Goal: Information Seeking & Learning: Learn about a topic

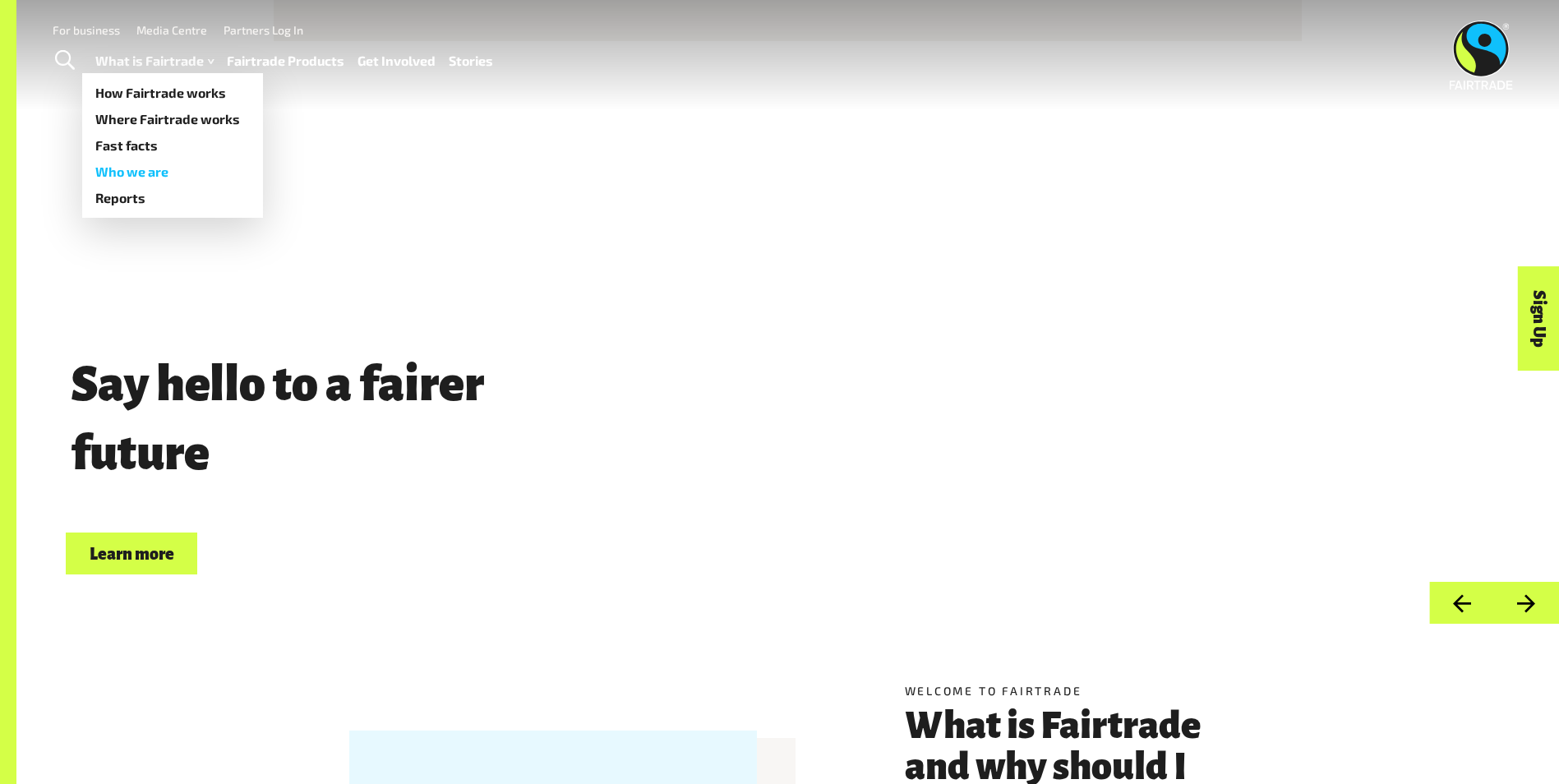
click at [136, 169] on link "Who we are" at bounding box center [172, 171] width 181 height 26
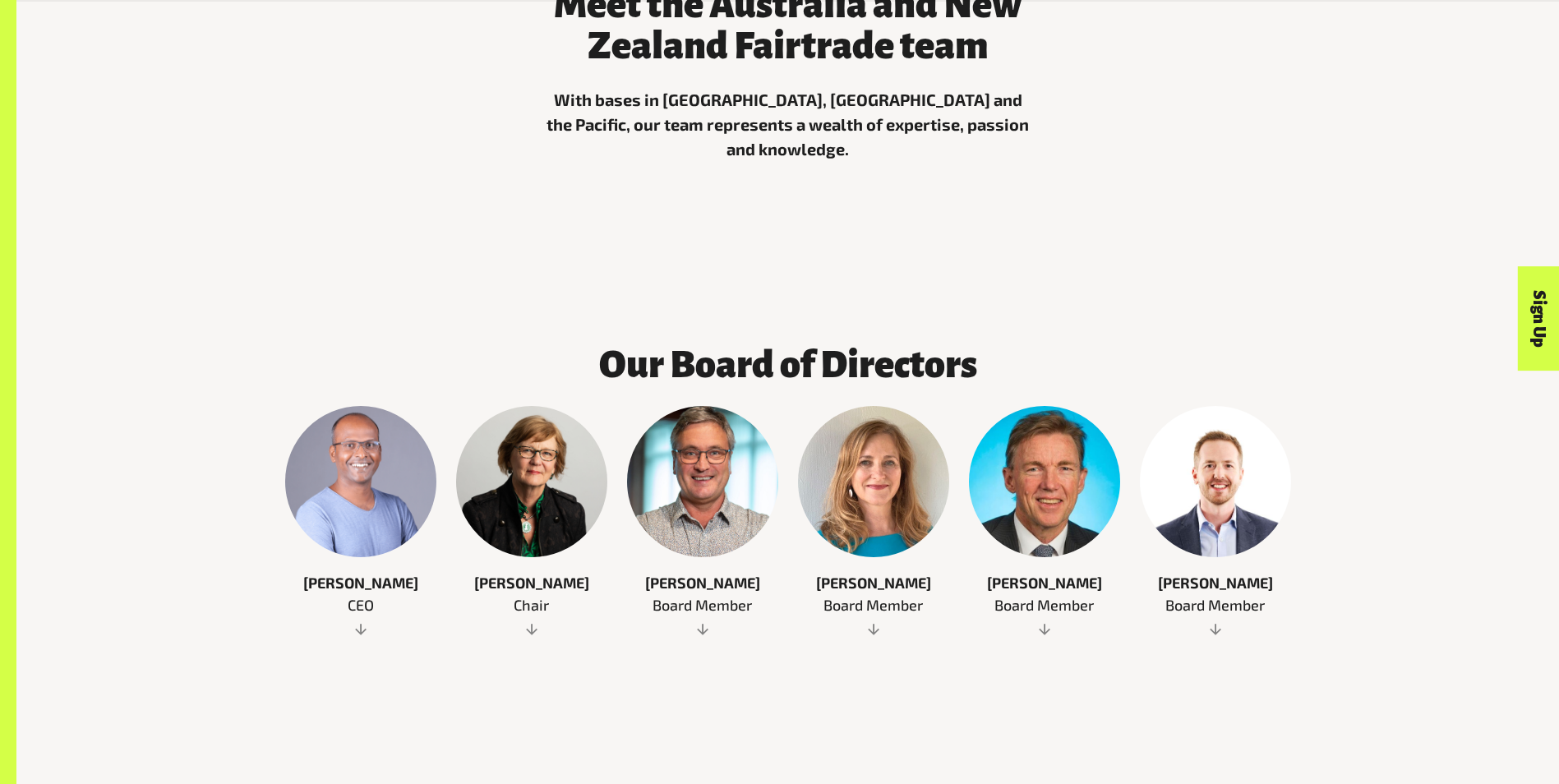
scroll to position [768, 0]
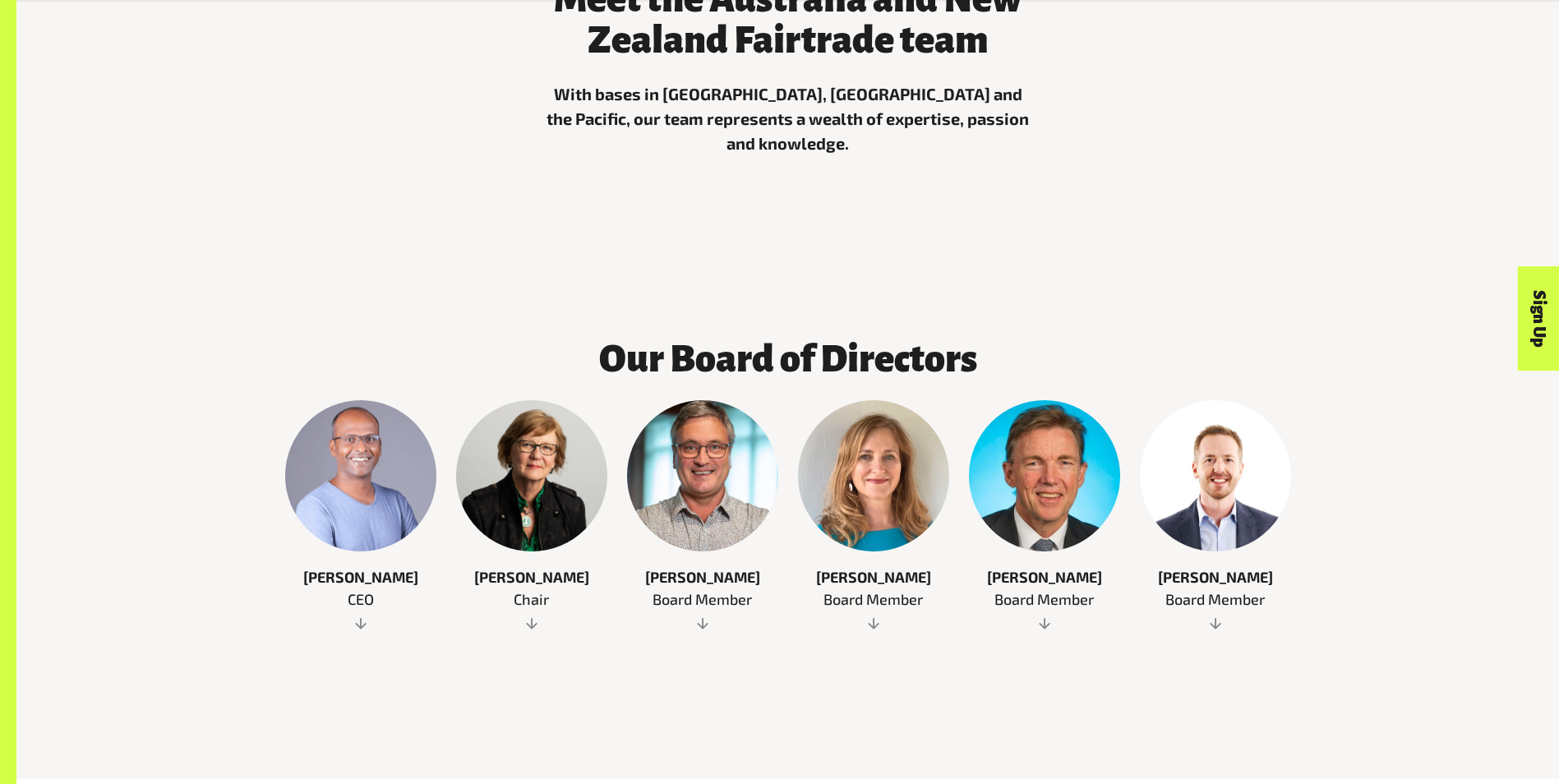
click at [392, 533] on link "Senthil Nathan CEO" at bounding box center [361, 516] width 151 height 232
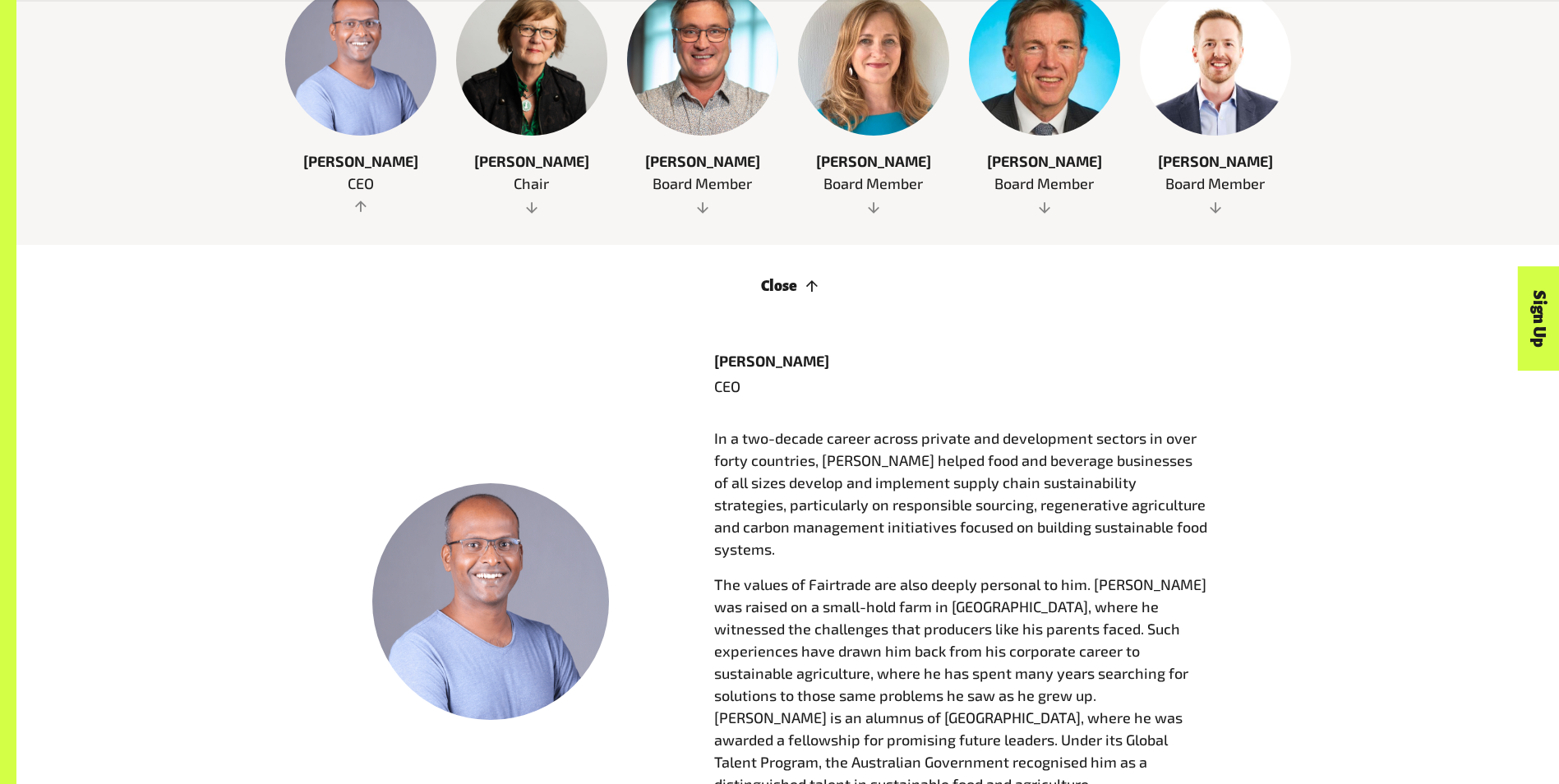
scroll to position [1184, 0]
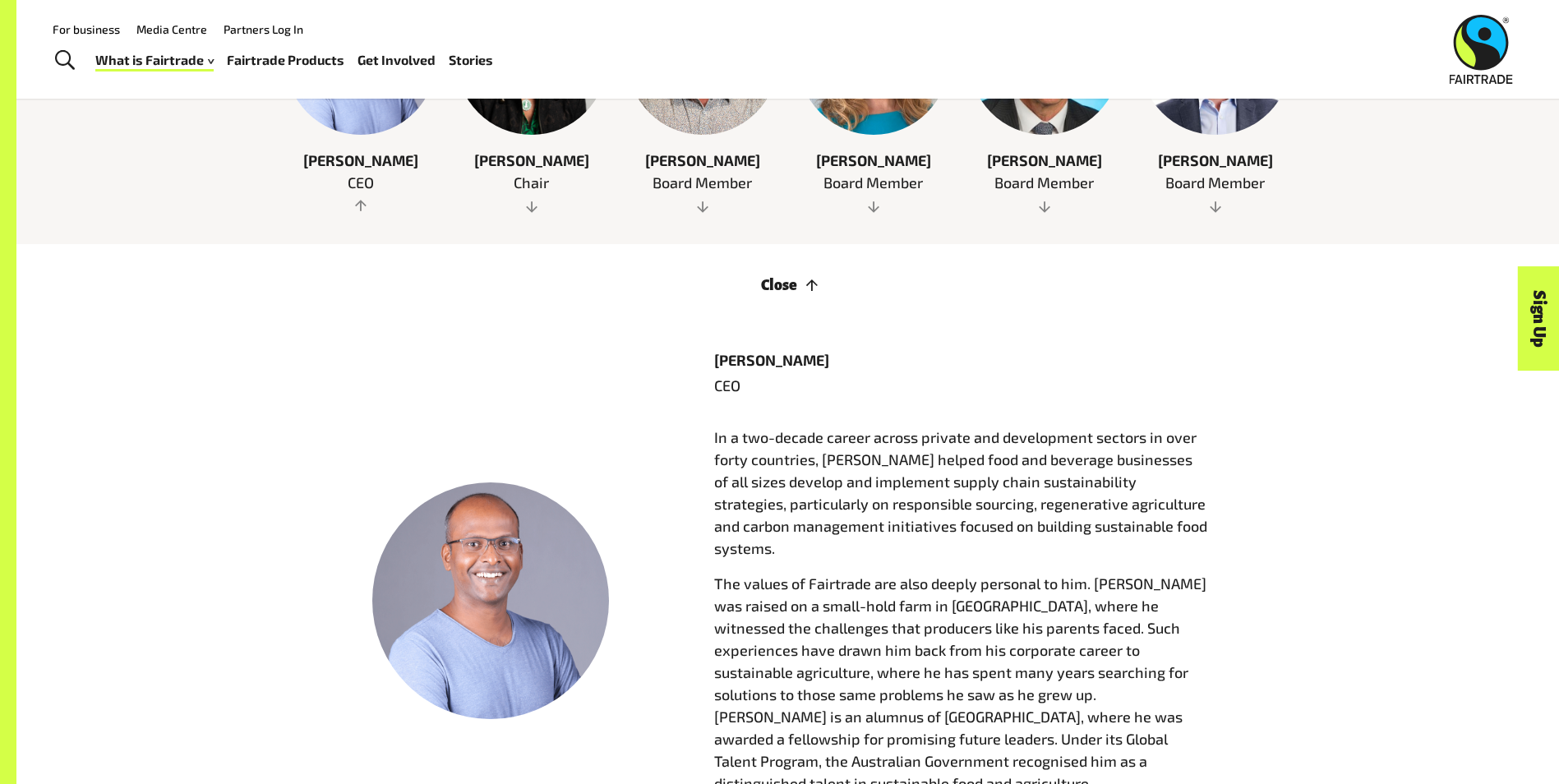
click at [357, 175] on p "Senthil Nathan CEO" at bounding box center [361, 182] width 151 height 65
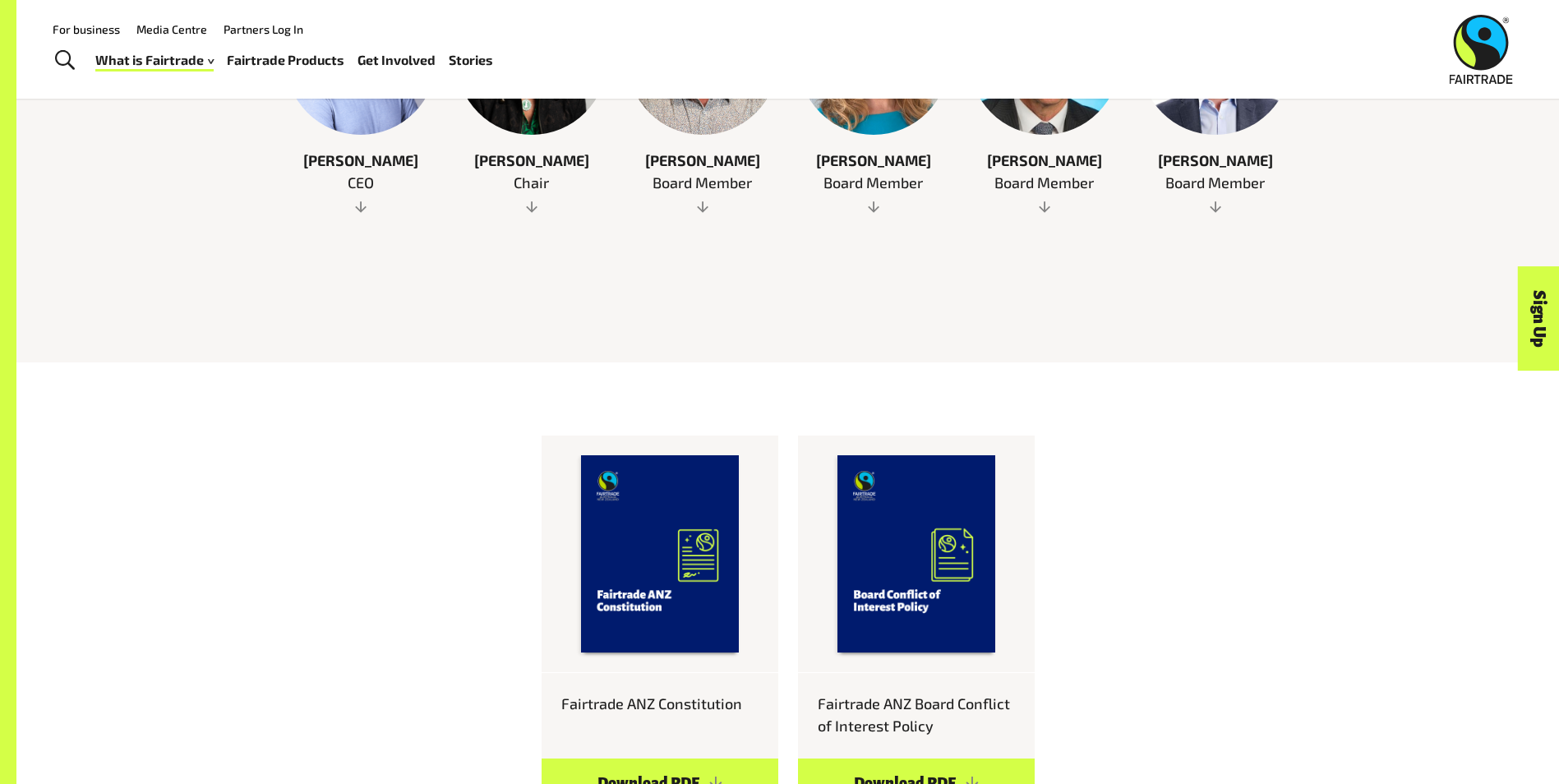
click at [491, 167] on span "Joanne Butterworth-Gray" at bounding box center [531, 161] width 151 height 22
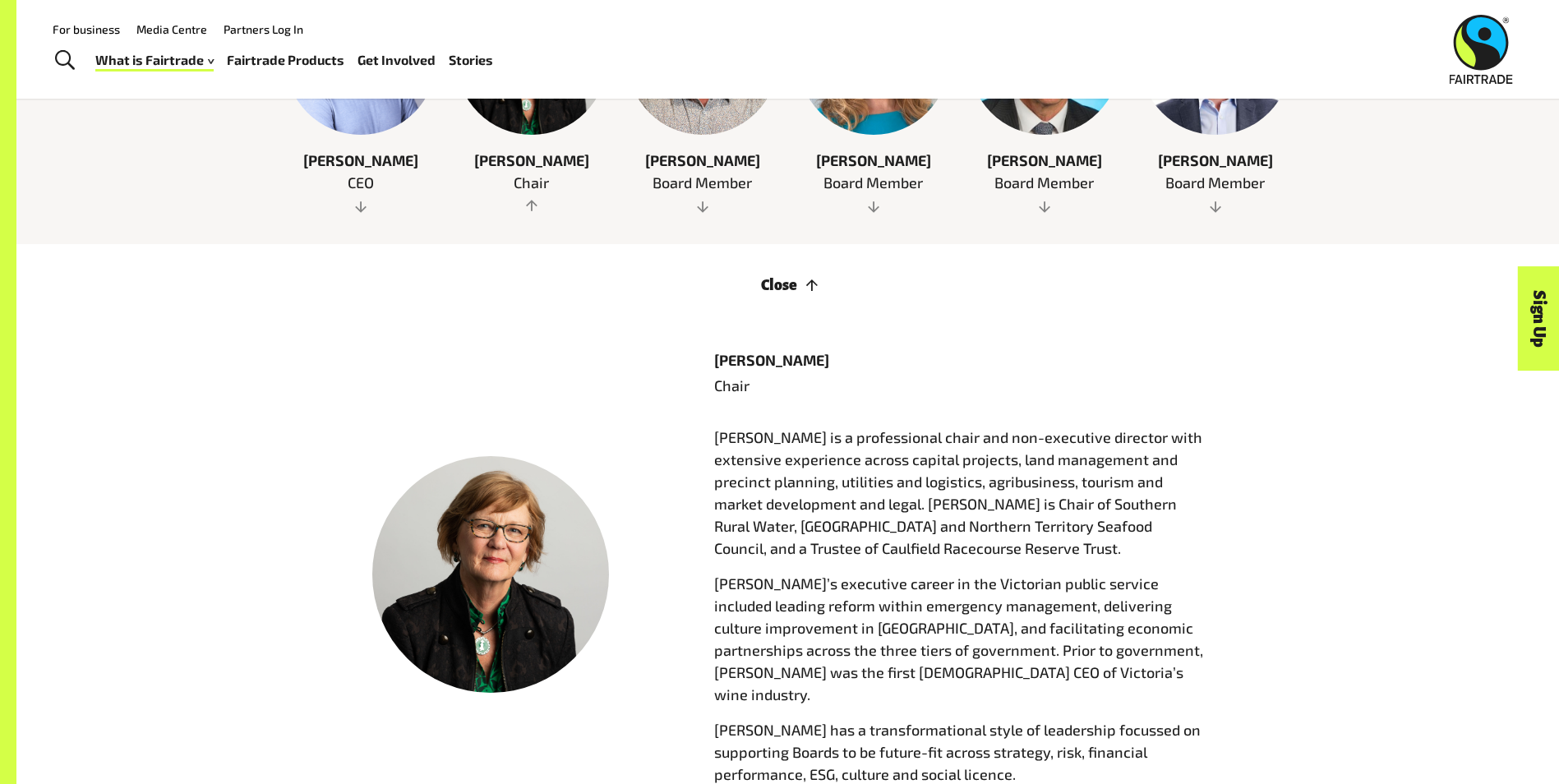
click at [491, 166] on span "Joanne Butterworth-Gray" at bounding box center [531, 161] width 151 height 22
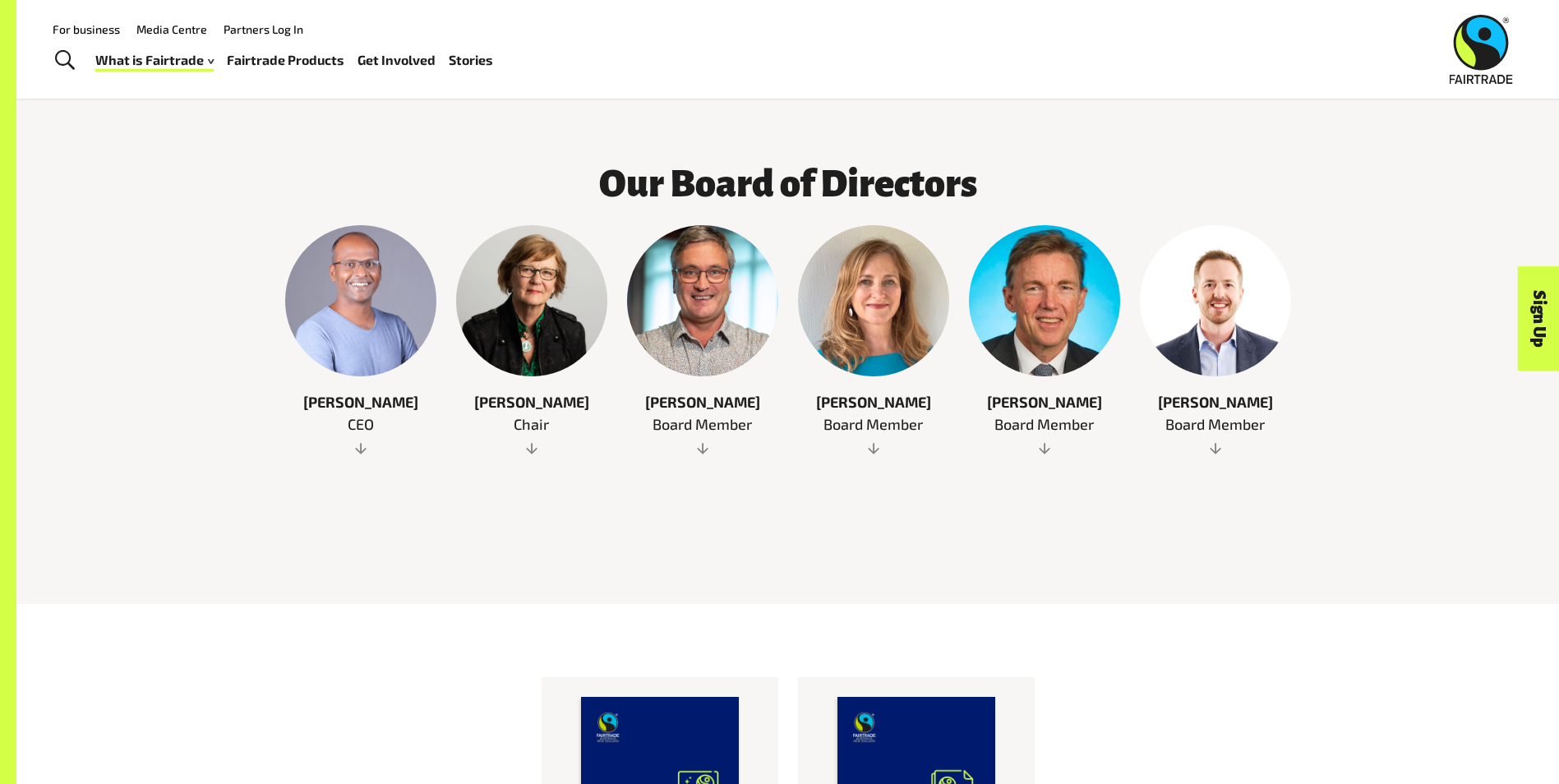
scroll to position [943, 0]
click at [1237, 344] on div at bounding box center [1215, 301] width 151 height 151
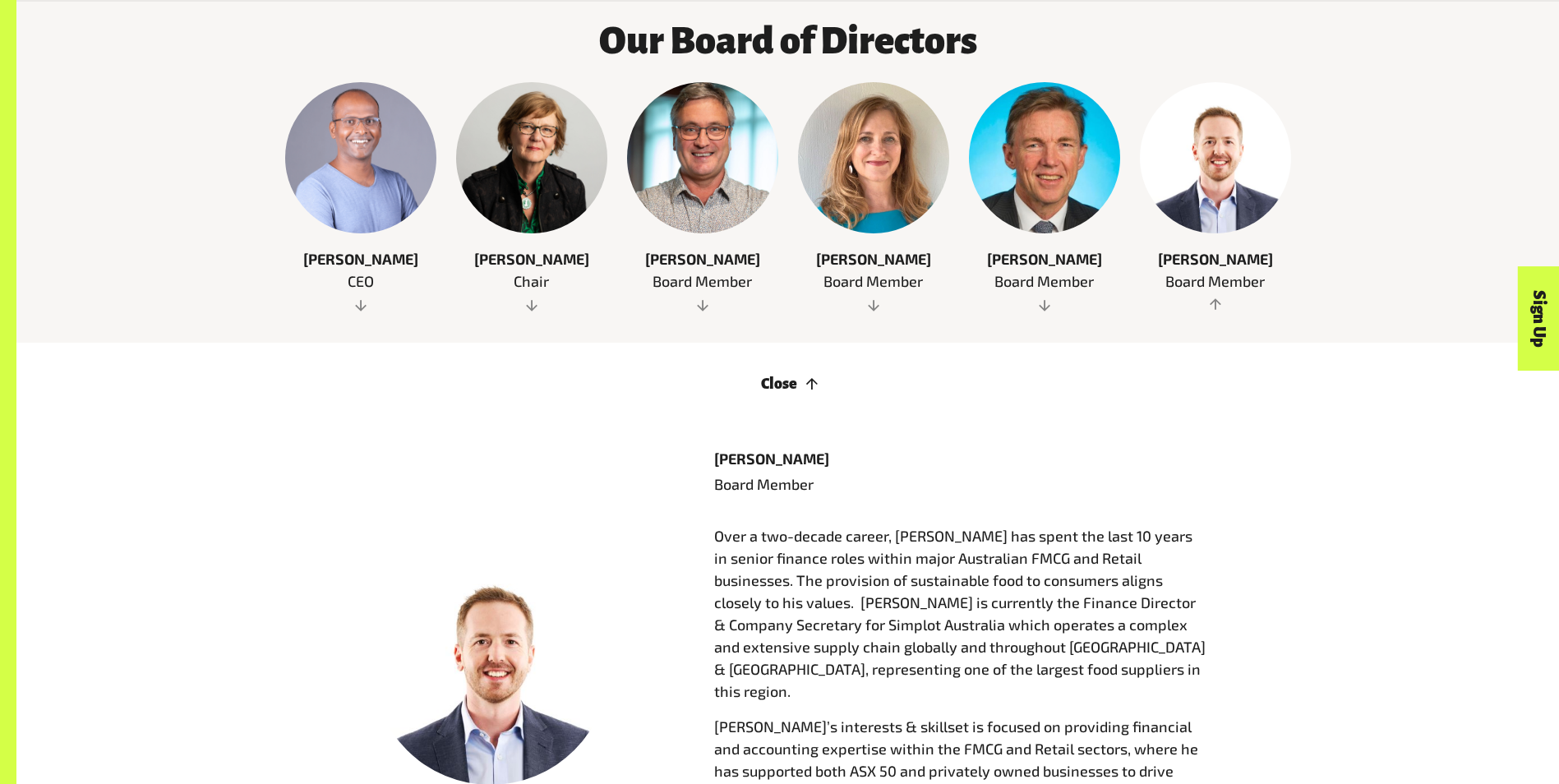
scroll to position [1087, 0]
click at [1237, 204] on div at bounding box center [1215, 157] width 151 height 151
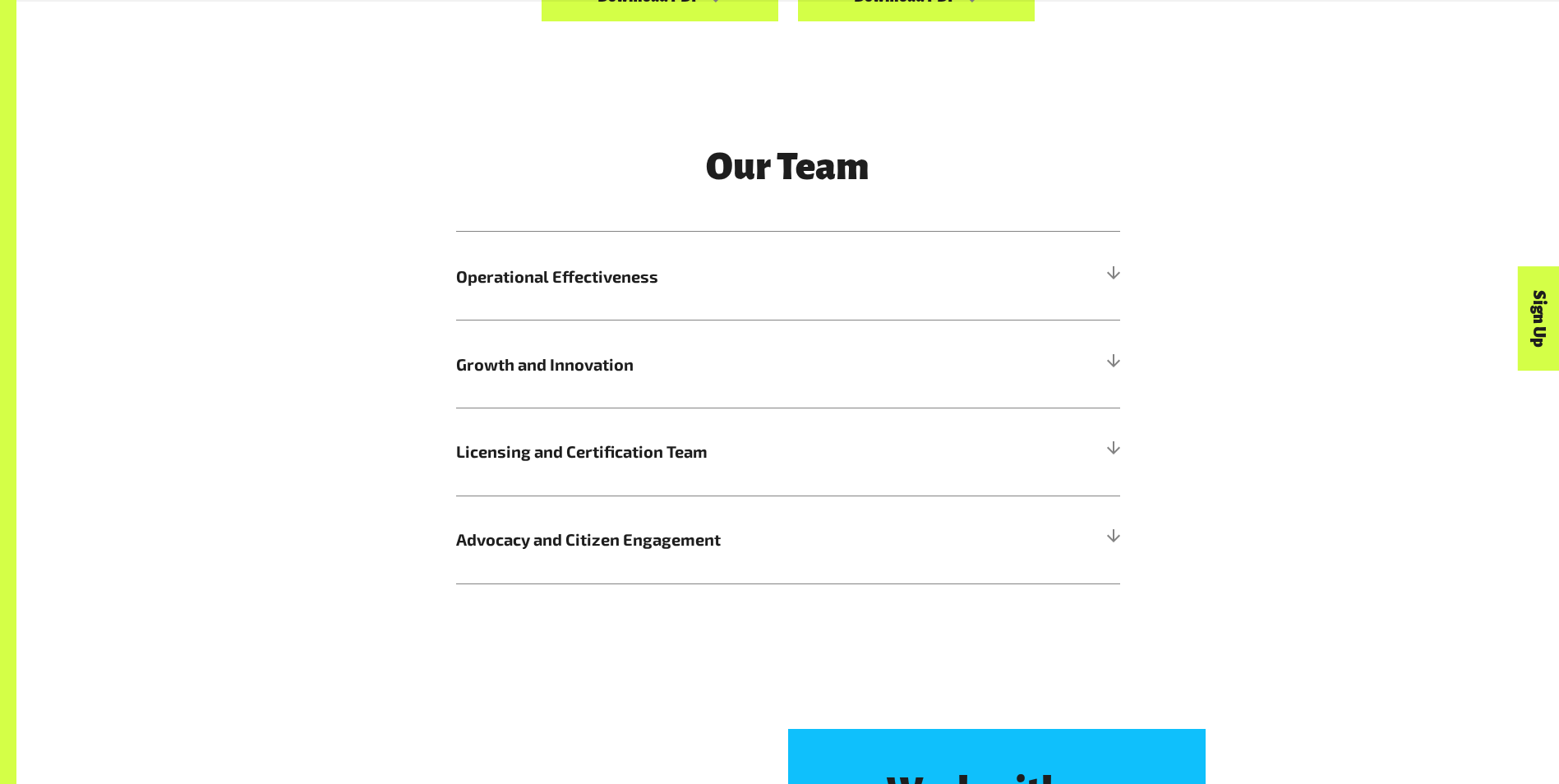
scroll to position [1973, 0]
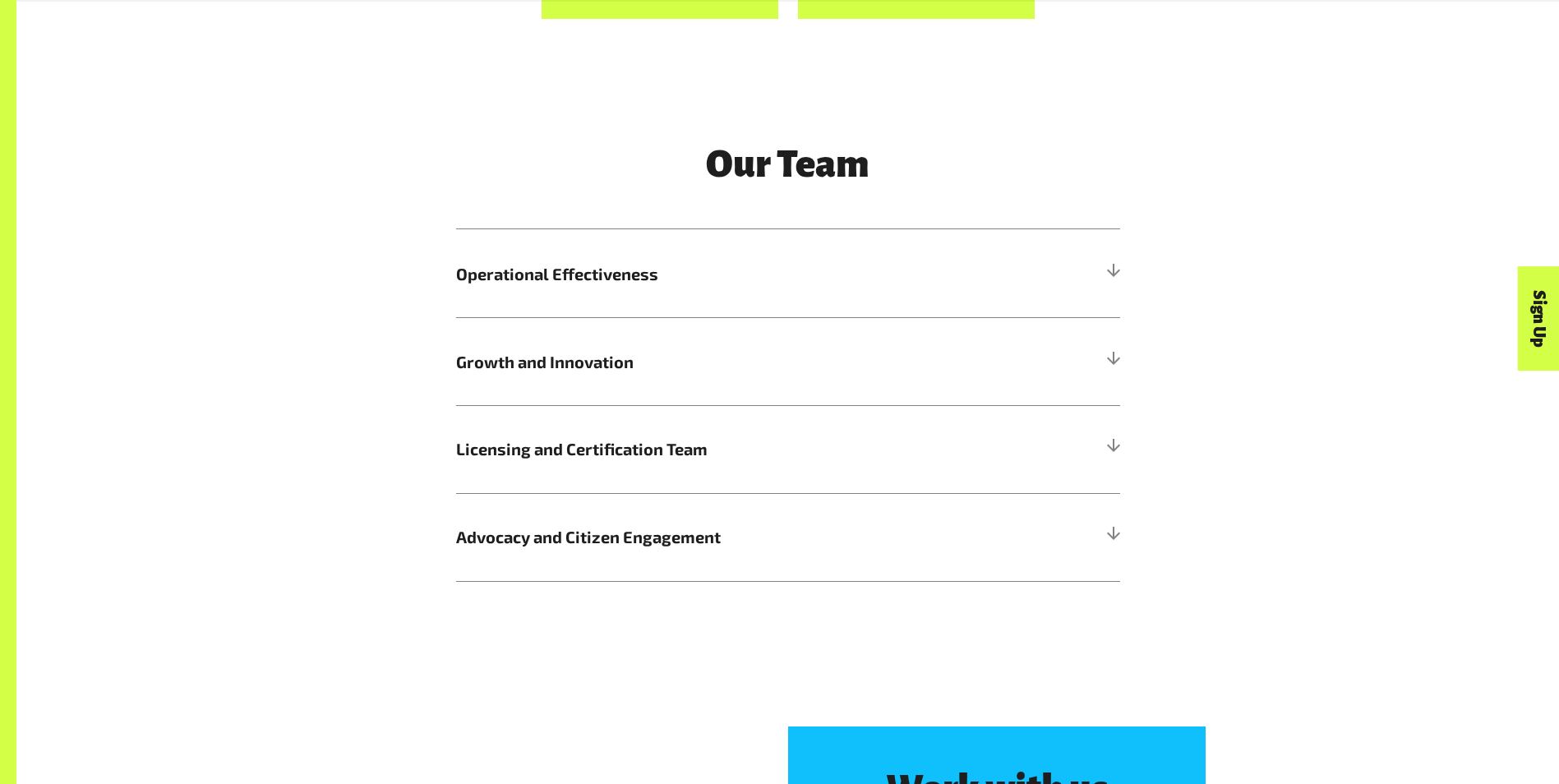
click at [793, 225] on div "Our Team Operational Effectiveness Camille Alitagtag – Accountant Michael Zhu –…" at bounding box center [788, 362] width 684 height 437
click at [780, 263] on span "Operational Effectiveness" at bounding box center [704, 273] width 498 height 24
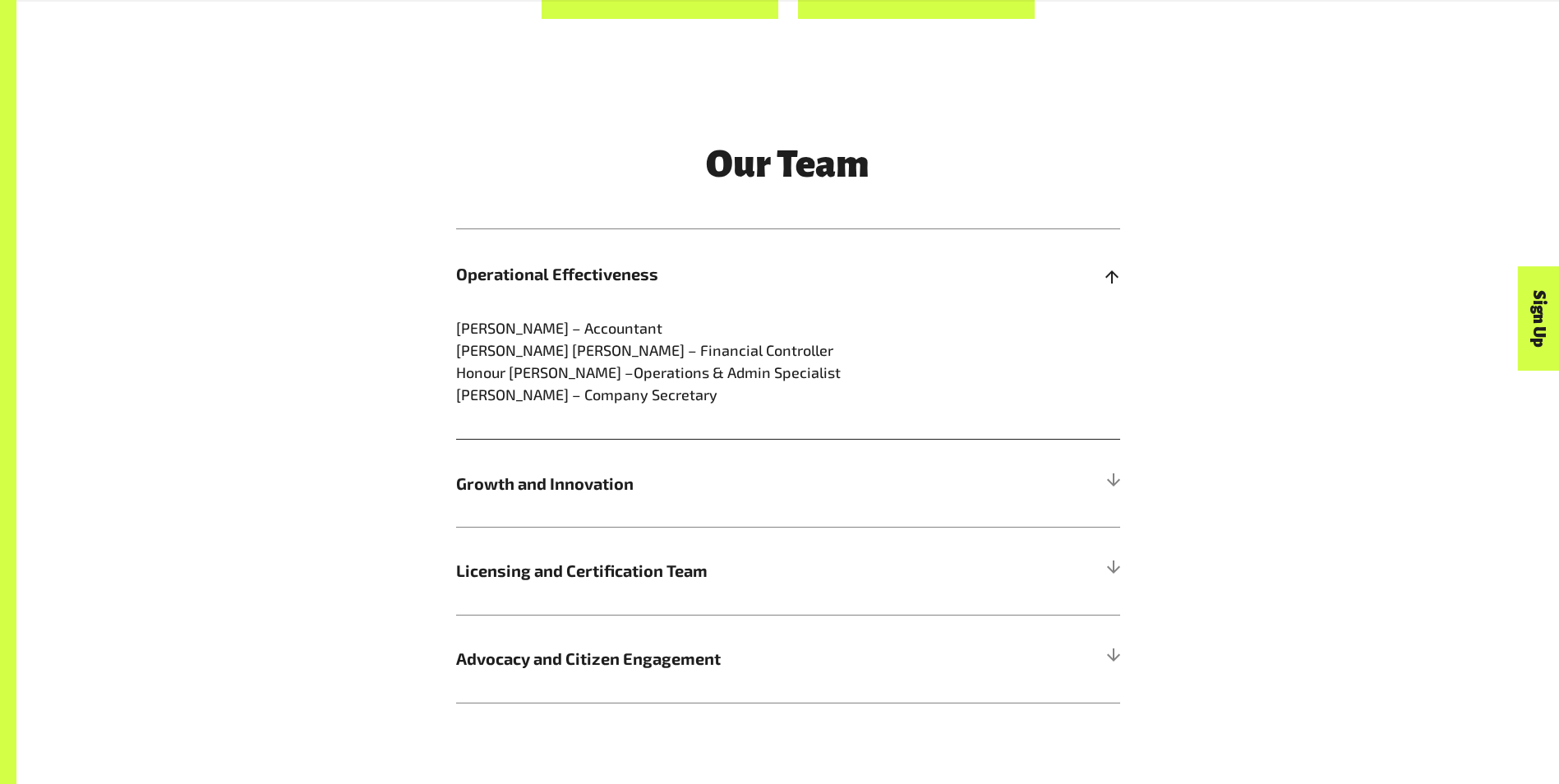
click at [779, 261] on h5 "Operational Effectiveness" at bounding box center [788, 273] width 665 height 88
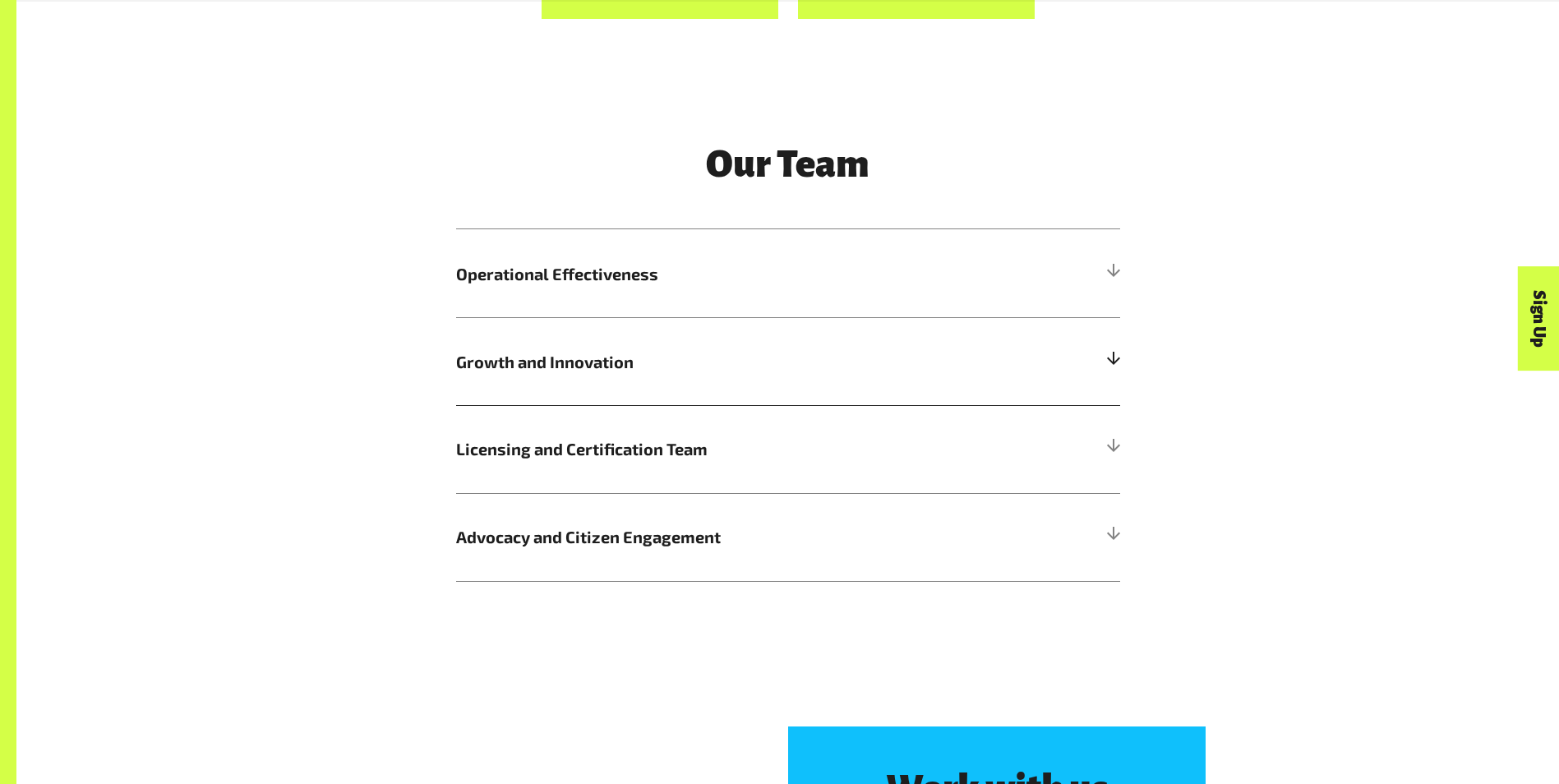
click at [732, 376] on h5 "Growth and Innovation" at bounding box center [788, 361] width 665 height 88
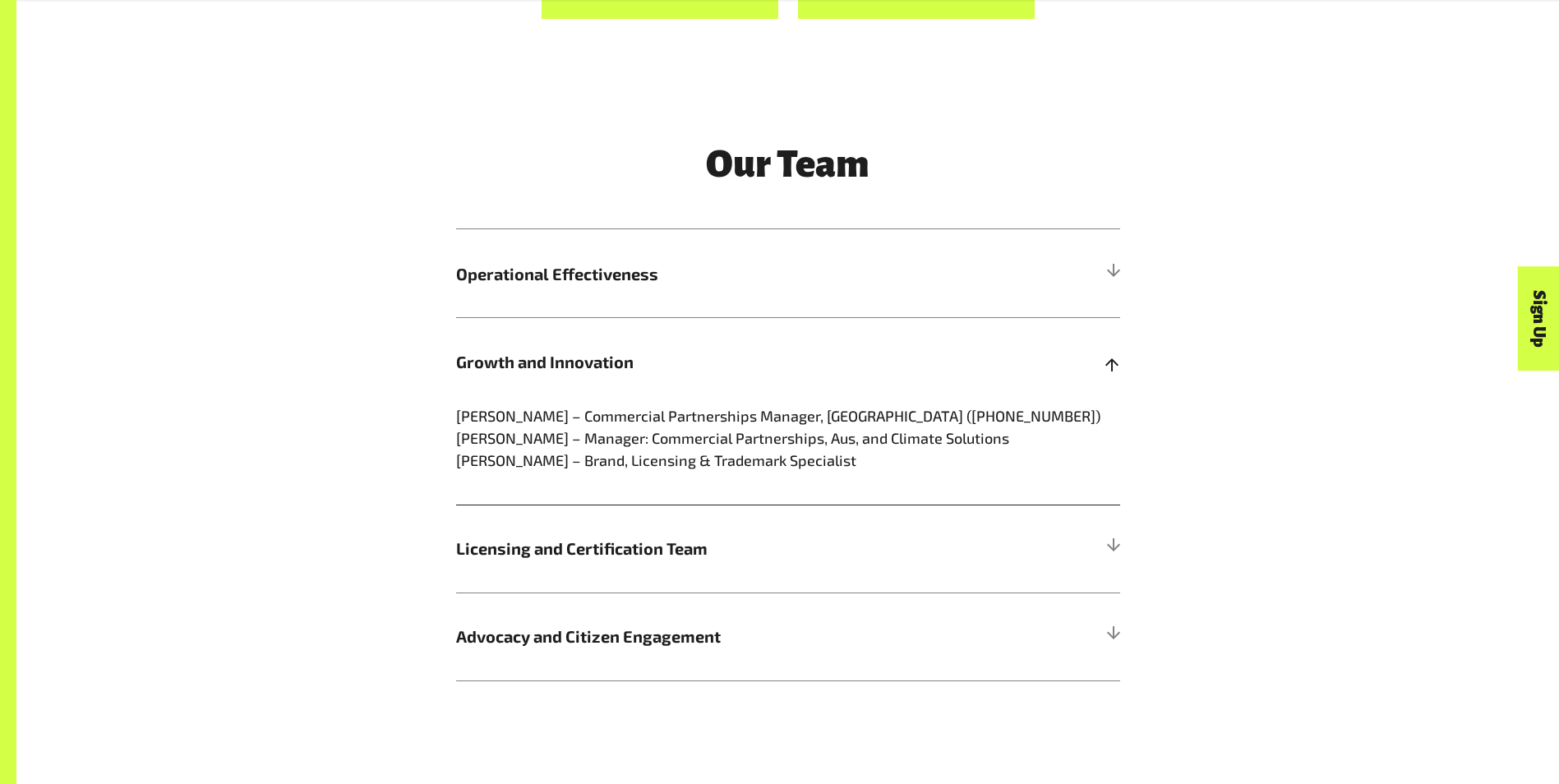
click at [732, 376] on h5 "Growth and Innovation" at bounding box center [788, 361] width 665 height 88
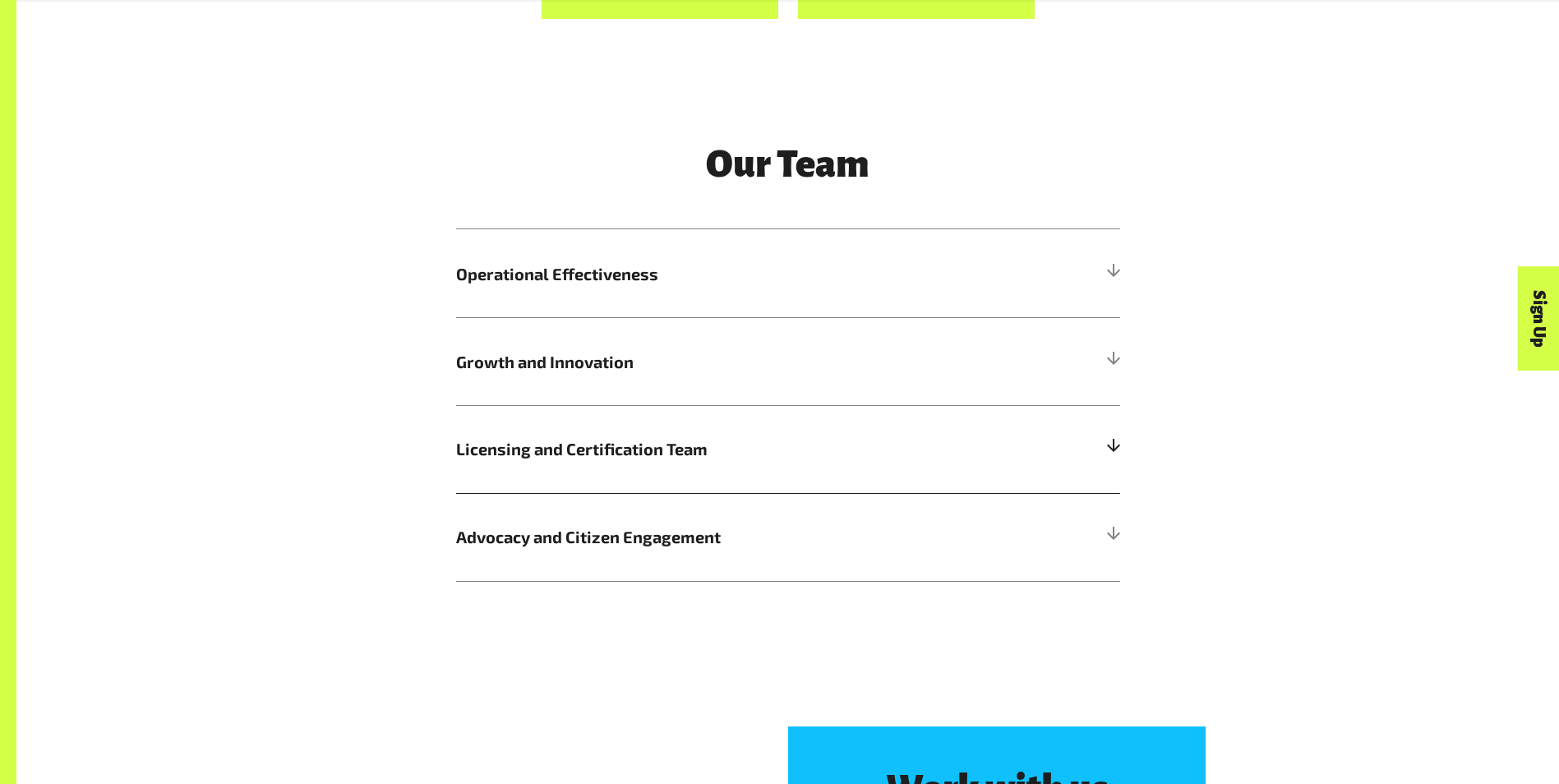
click at [672, 436] on h5 "Licensing and Certification Team" at bounding box center [788, 449] width 665 height 88
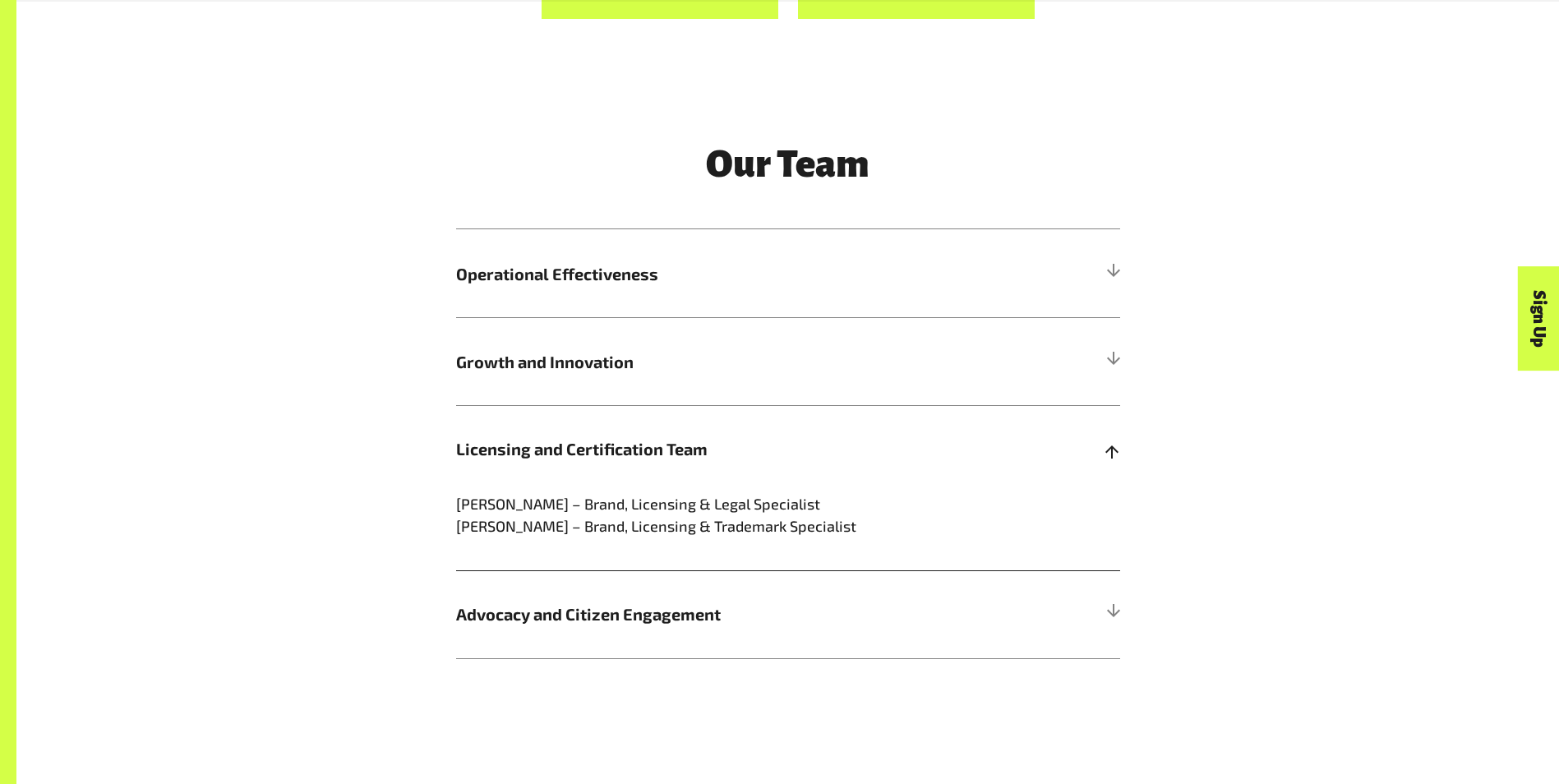
click at [672, 436] on h5 "Licensing and Certification Team" at bounding box center [788, 449] width 665 height 88
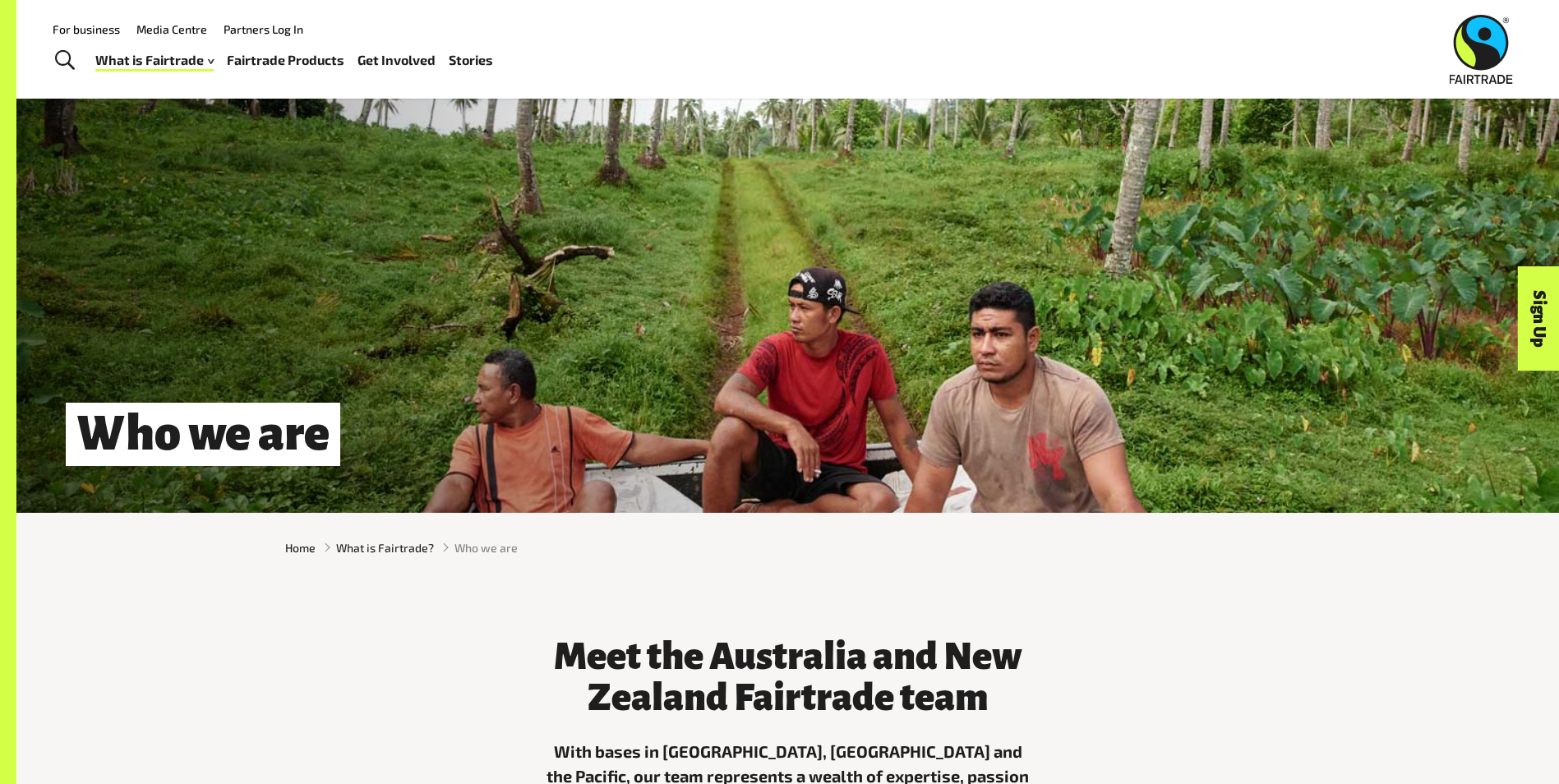
scroll to position [0, 0]
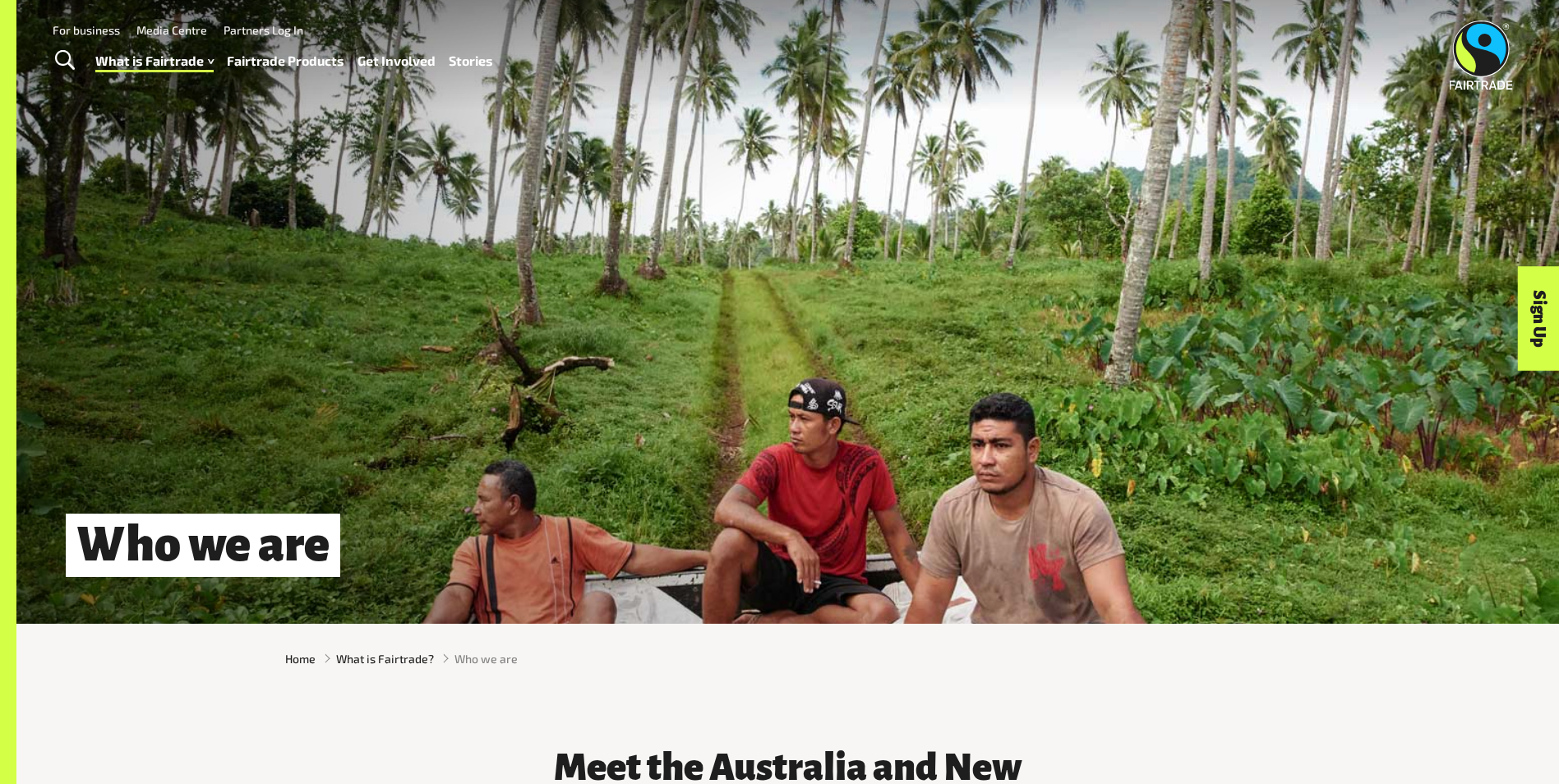
click at [315, 56] on link "Fairtrade Products" at bounding box center [285, 61] width 118 height 23
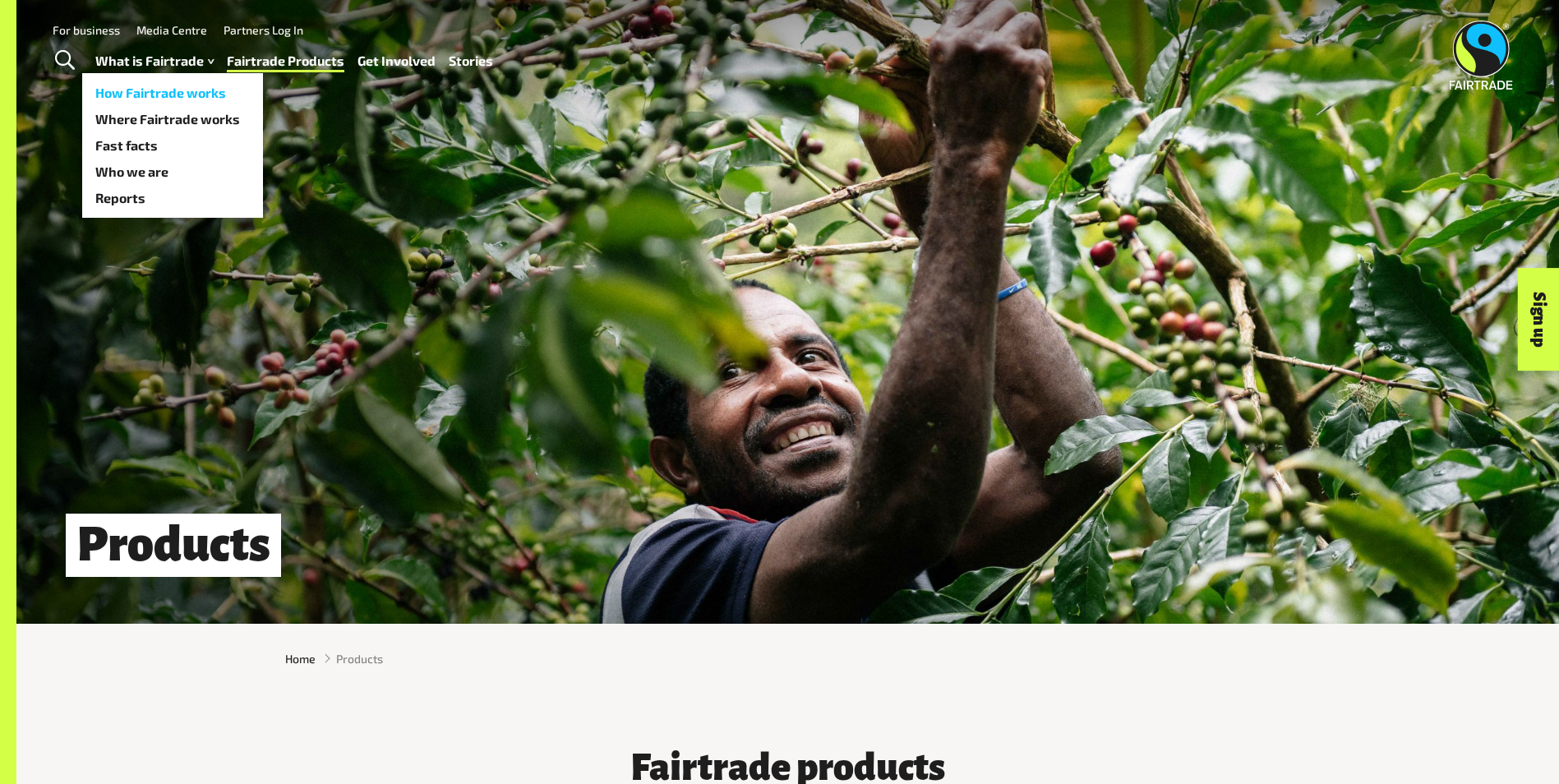
click at [206, 90] on link "How Fairtrade works" at bounding box center [172, 93] width 181 height 26
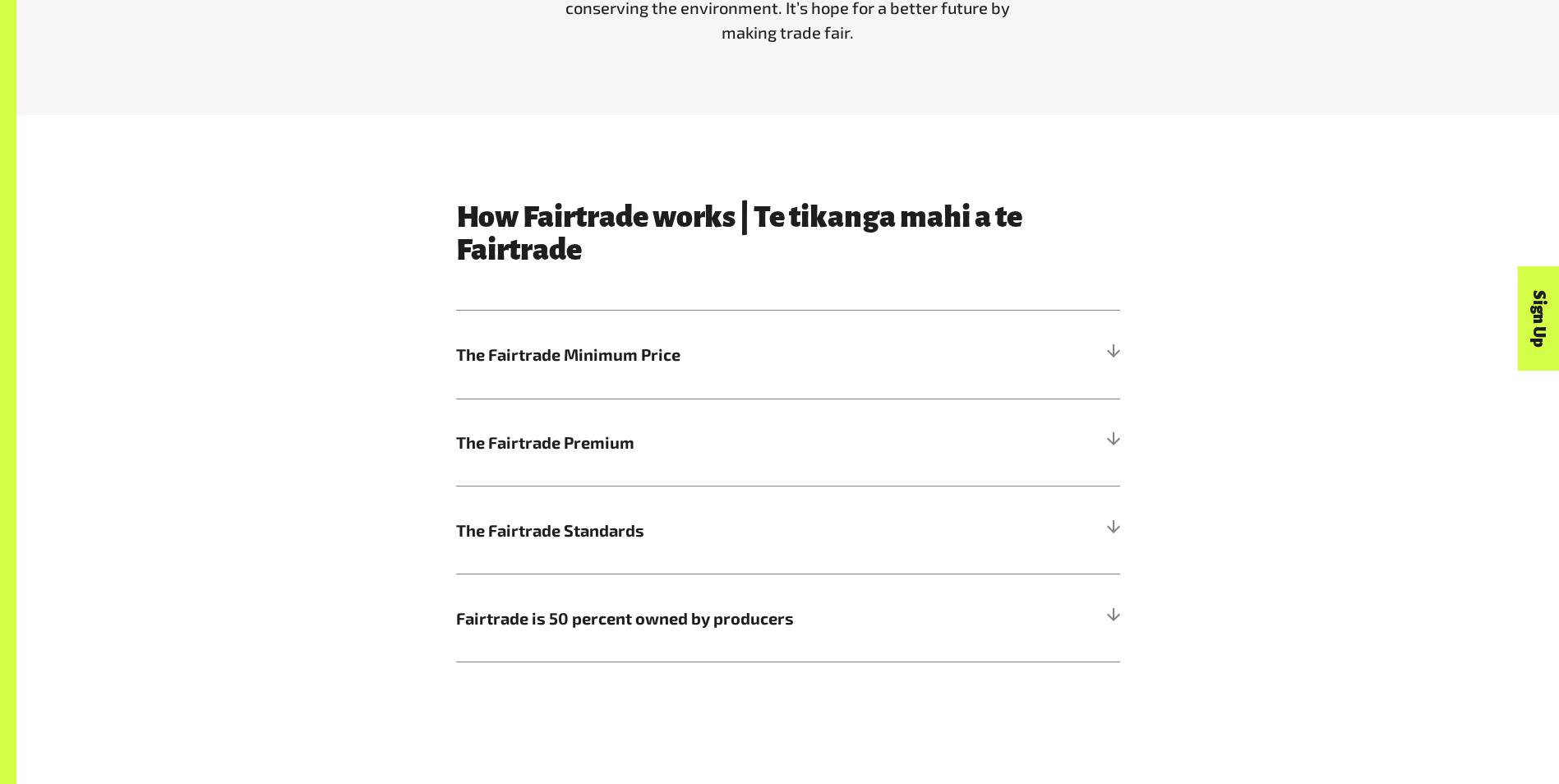
scroll to position [875, 0]
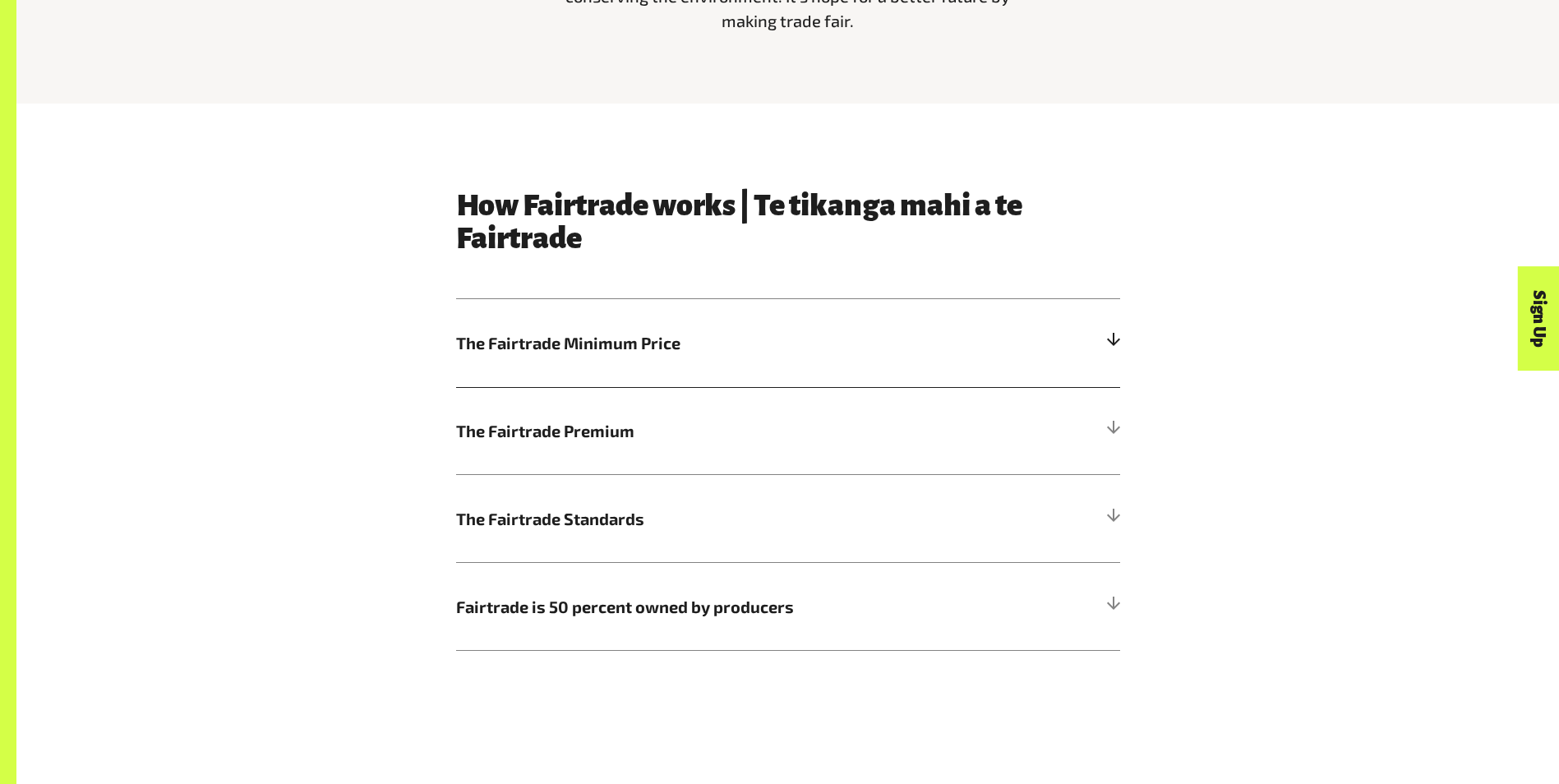
click at [706, 378] on h5 "The Fairtrade Minimum Price" at bounding box center [788, 343] width 665 height 88
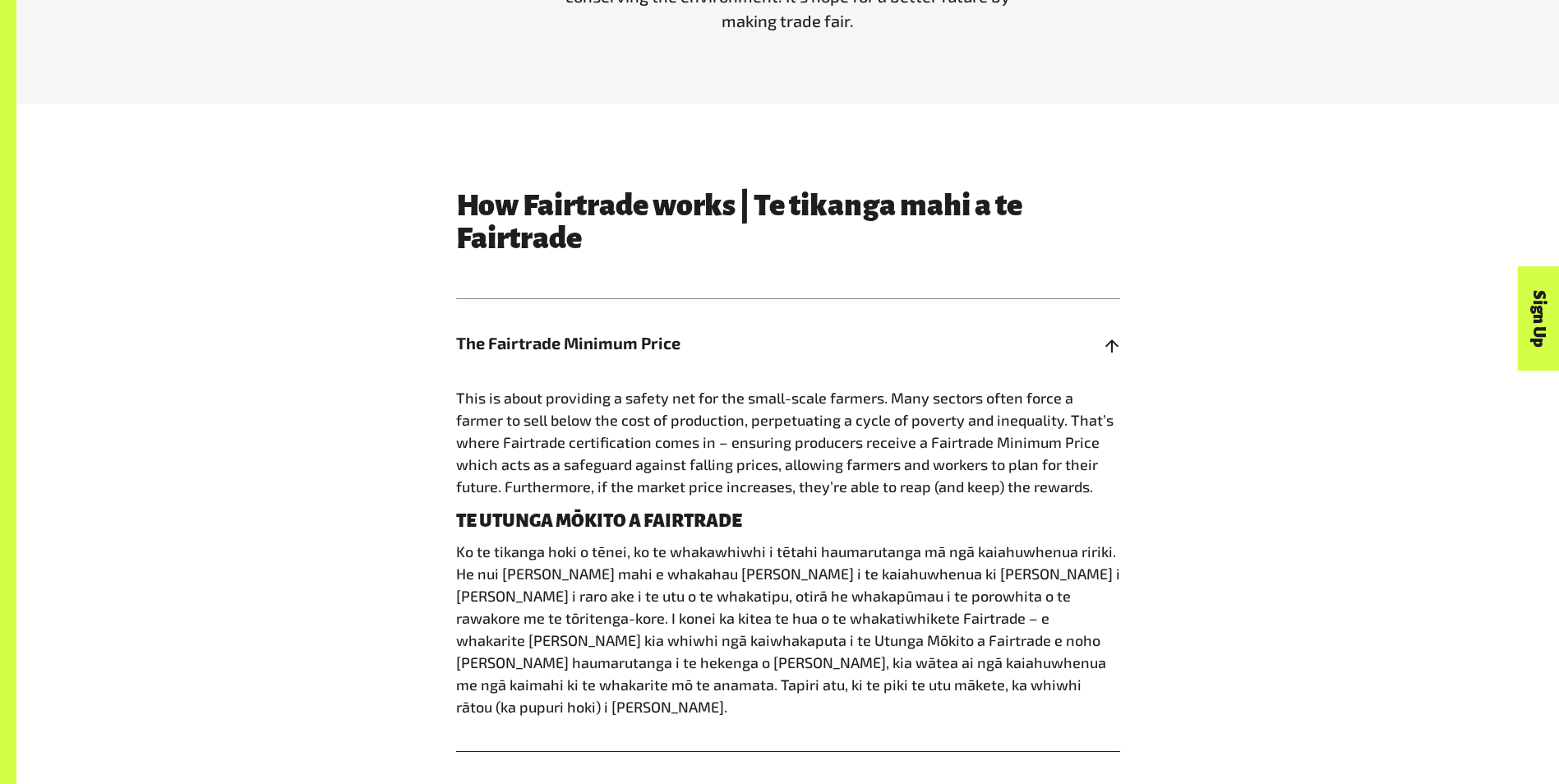
click at [716, 364] on h5 "The Fairtrade Minimum Price" at bounding box center [788, 343] width 665 height 88
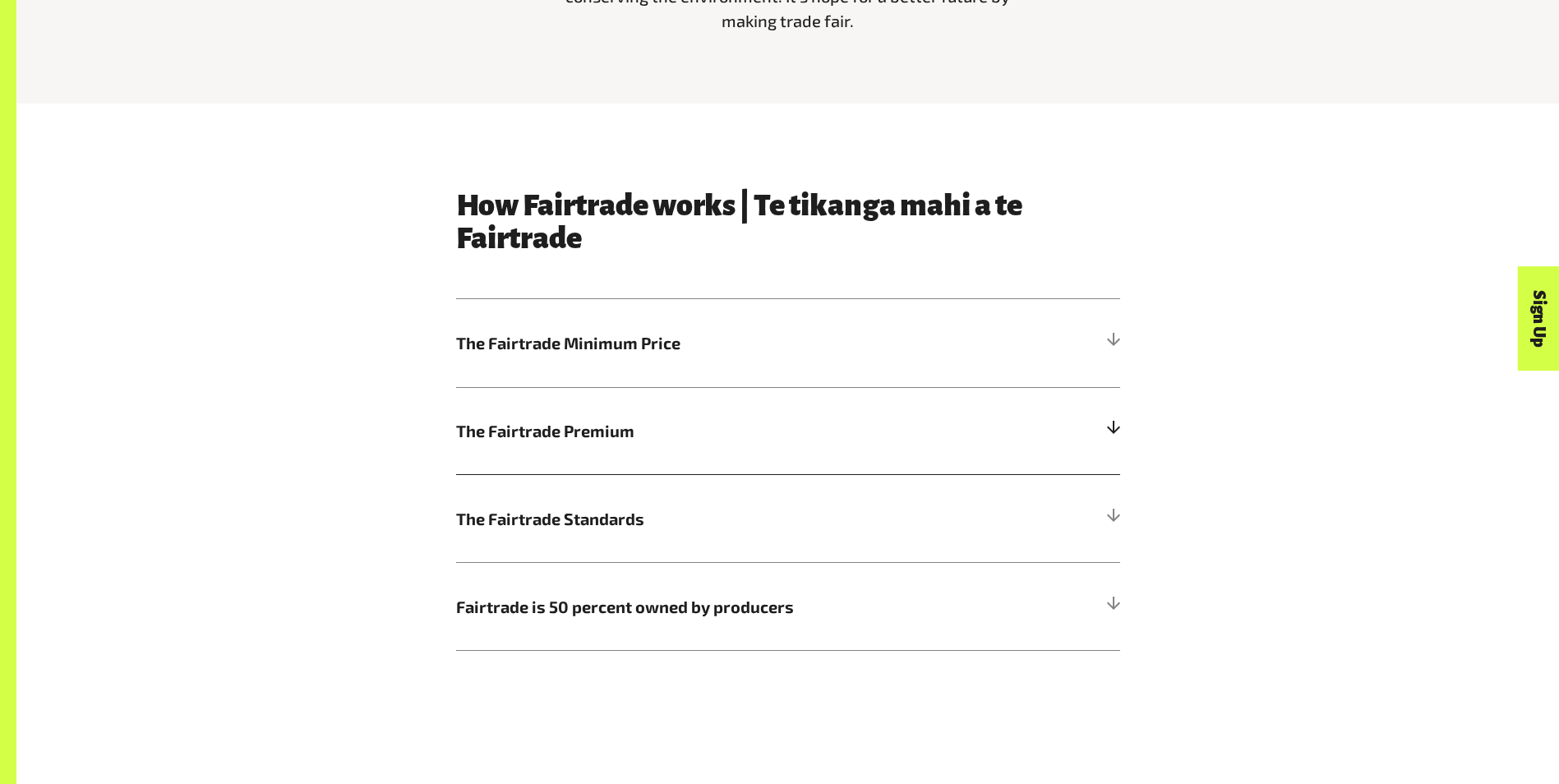
scroll to position [917, 0]
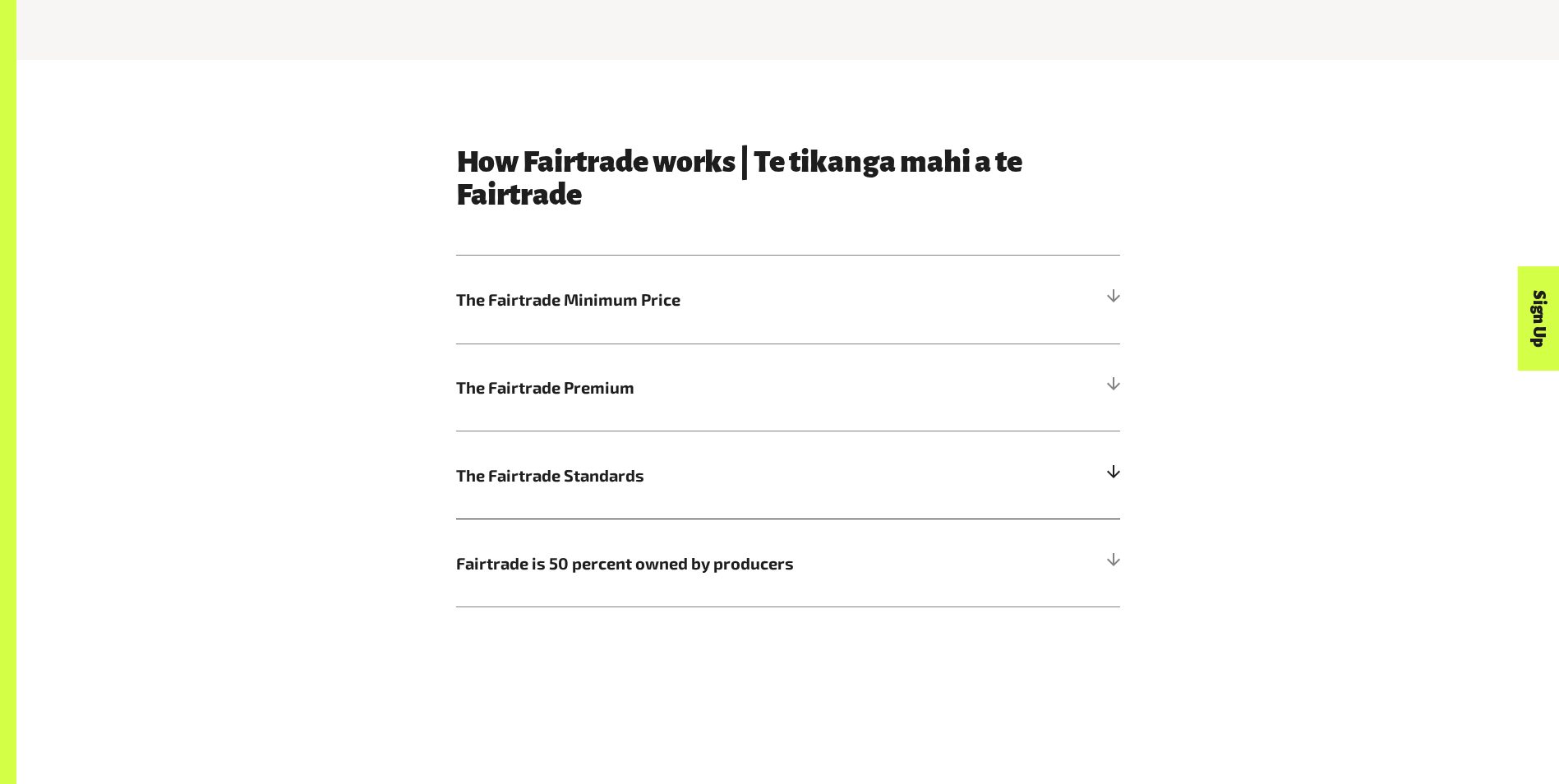
click at [654, 481] on span "The Fairtrade Standards" at bounding box center [704, 474] width 498 height 24
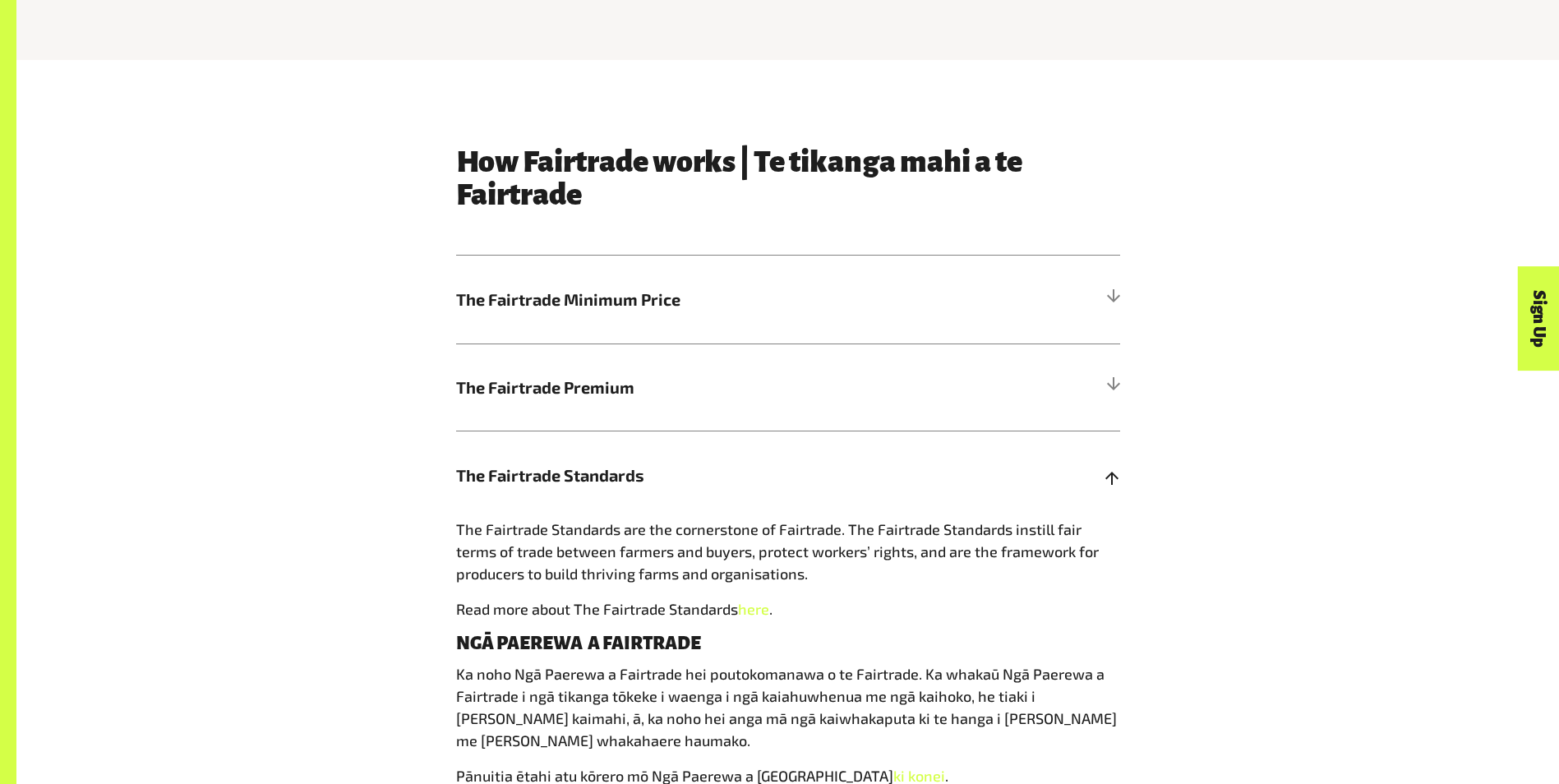
click at [654, 481] on span "The Fairtrade Standards" at bounding box center [704, 474] width 498 height 24
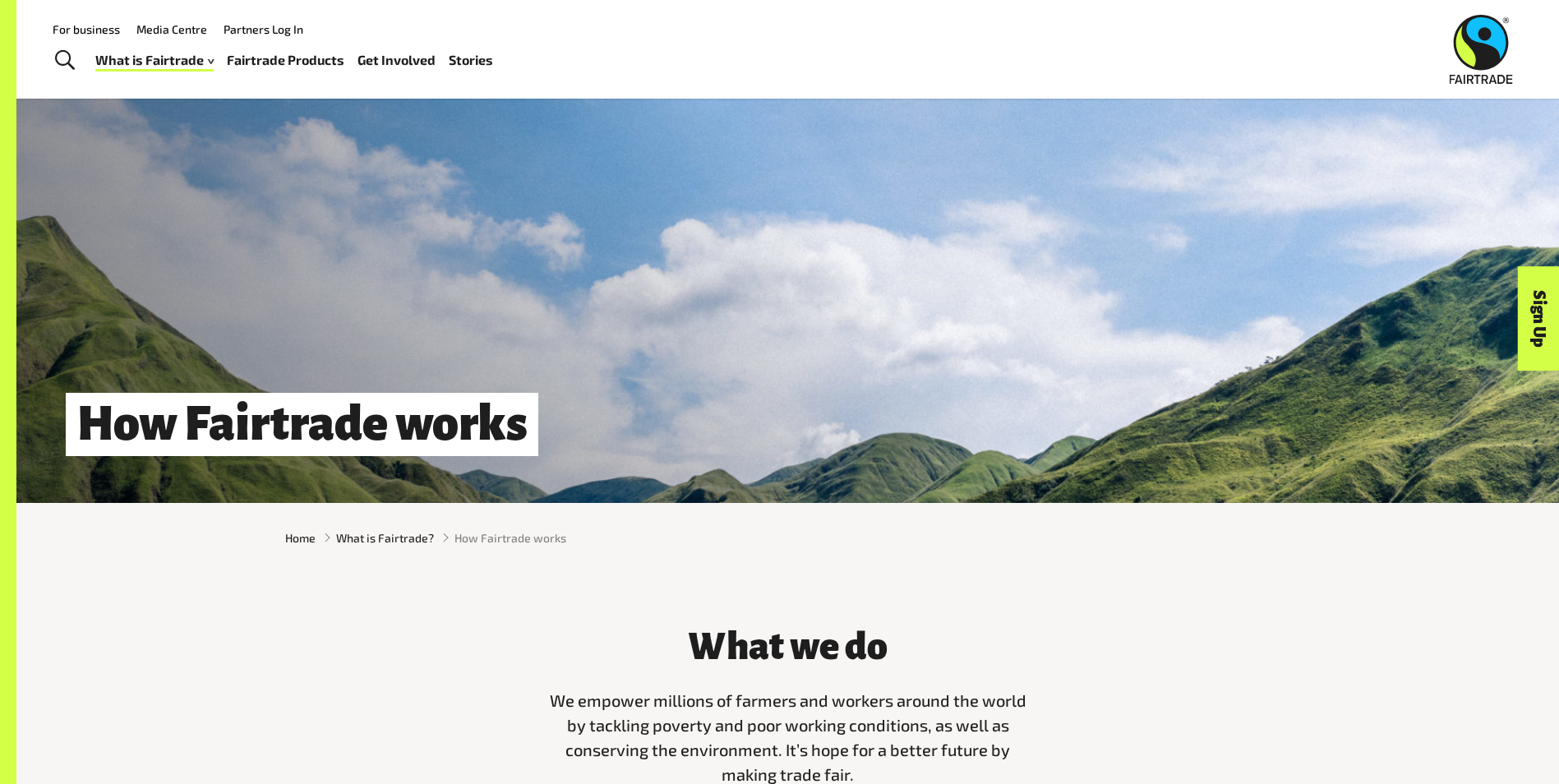
scroll to position [0, 0]
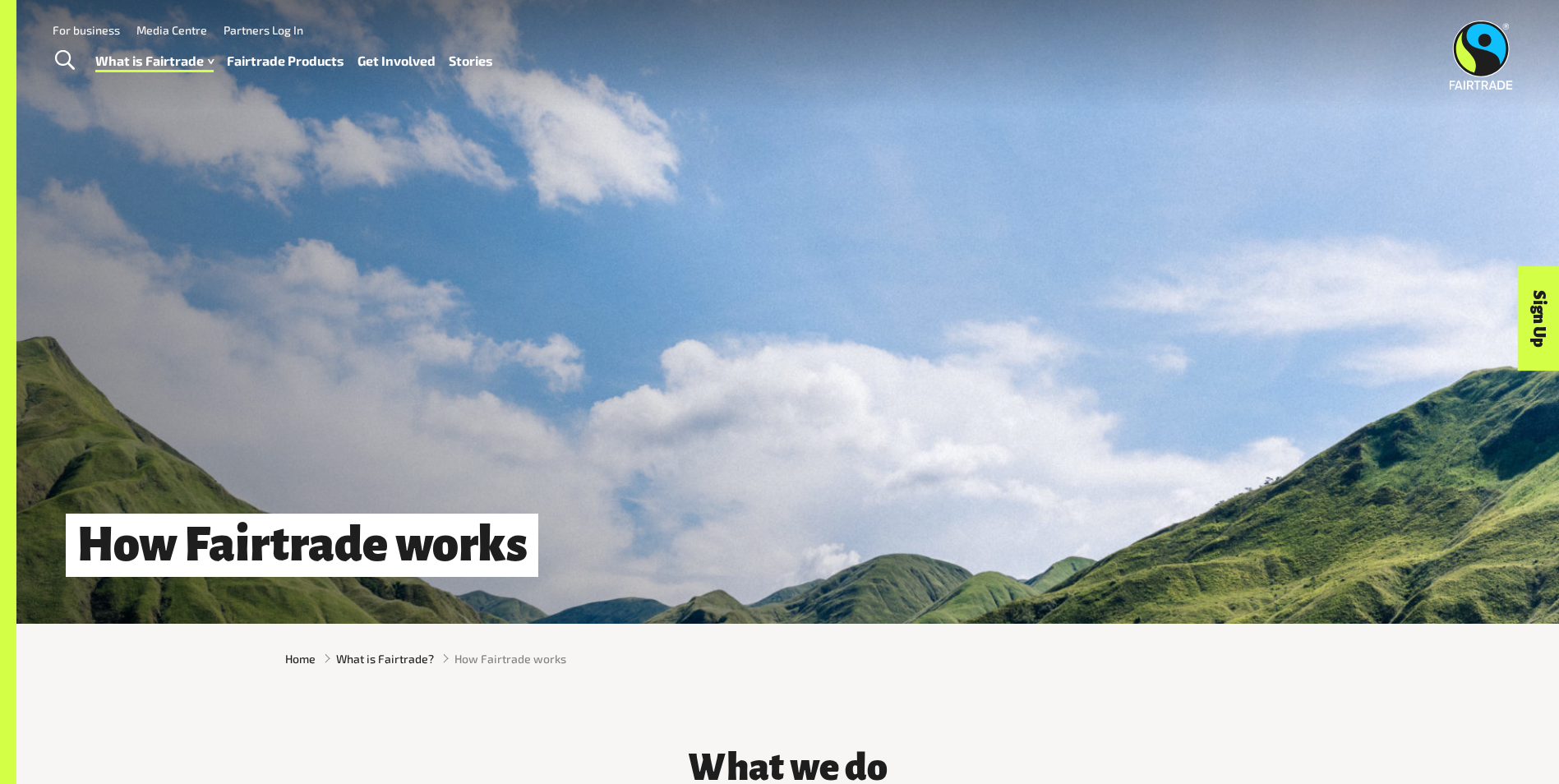
click at [278, 60] on link "Fairtrade Products" at bounding box center [285, 61] width 118 height 23
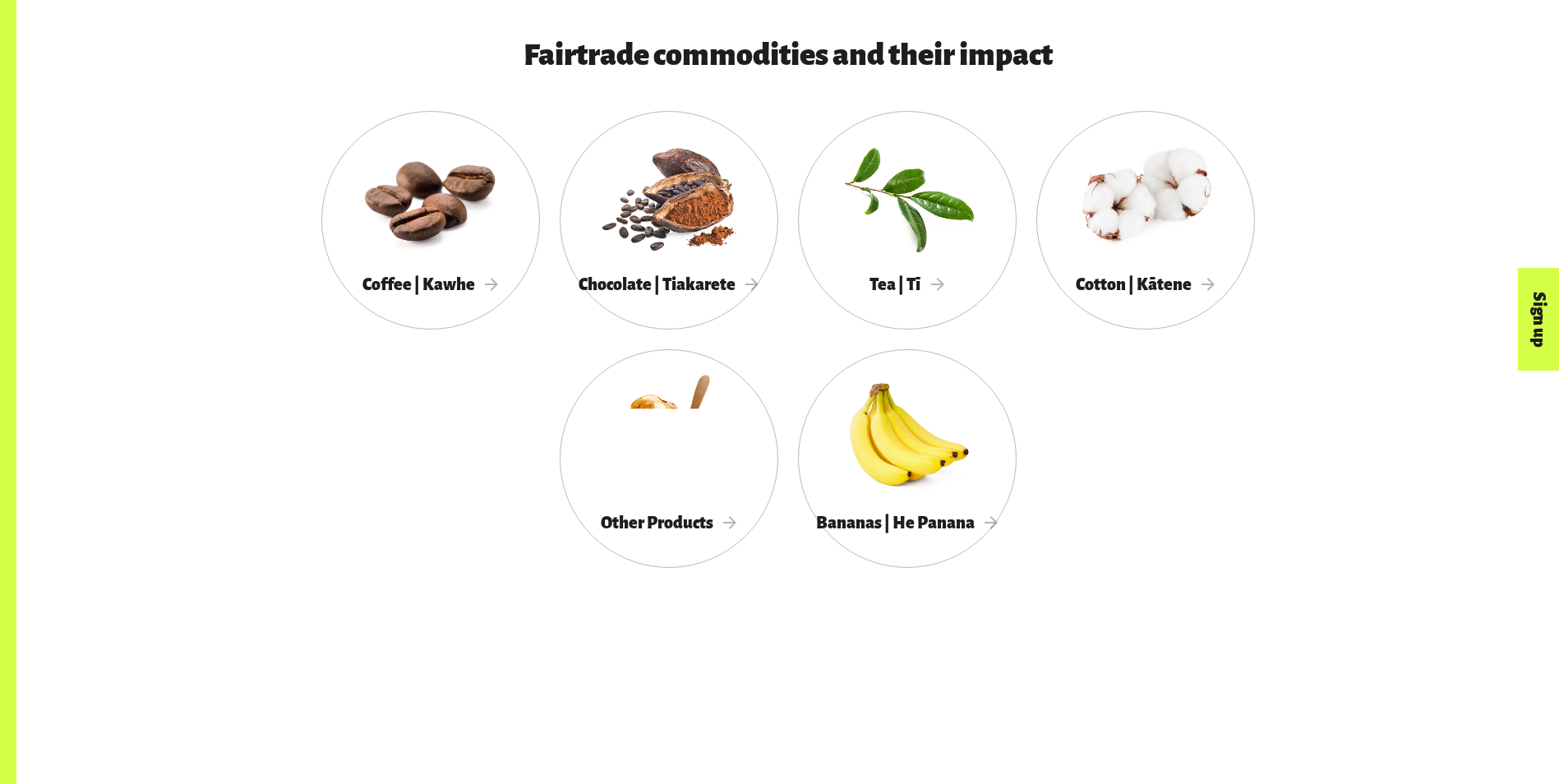
scroll to position [1036, 0]
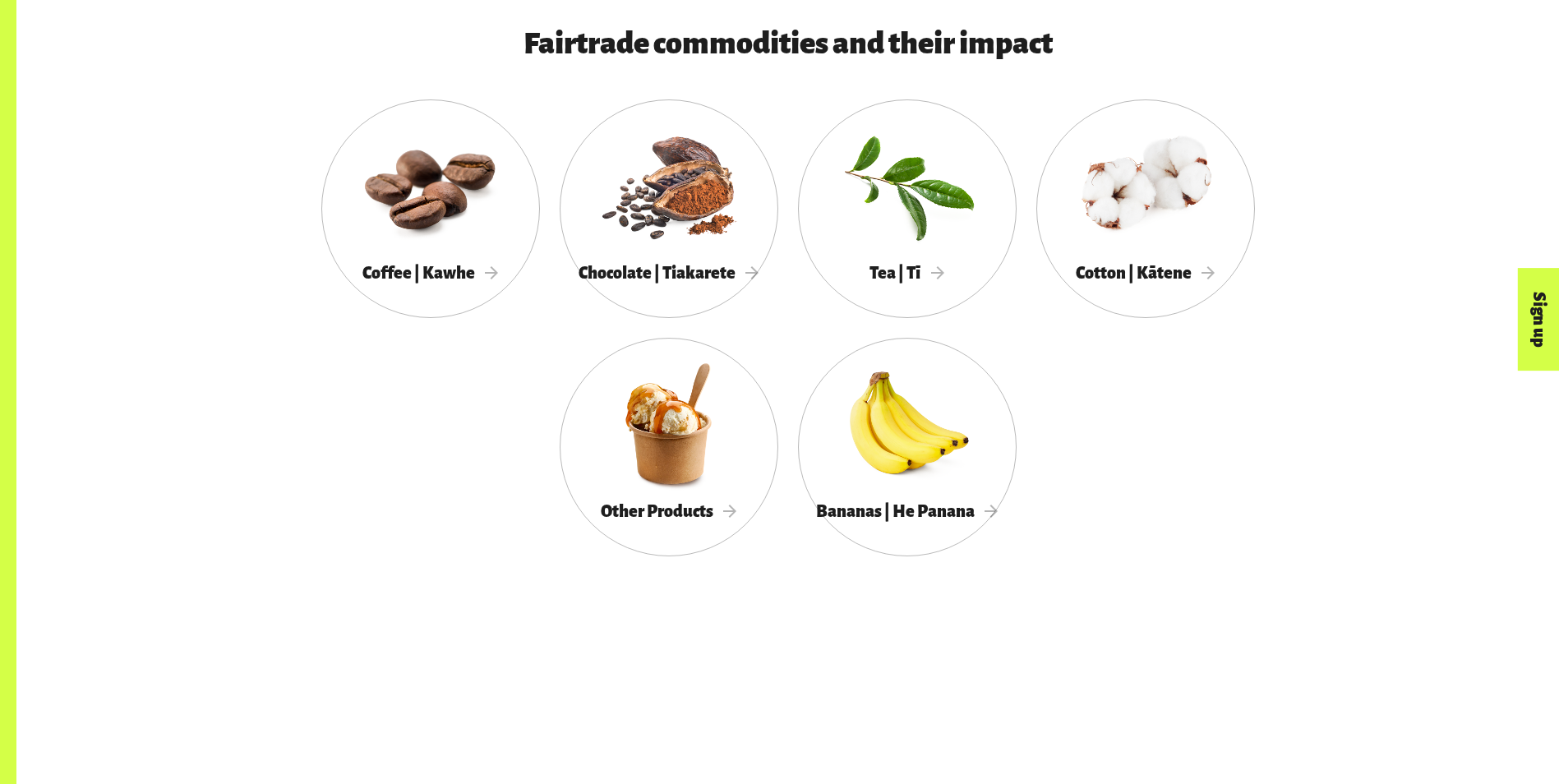
click at [924, 443] on div at bounding box center [907, 424] width 218 height 142
click at [907, 520] on span "Bananas | He Panana" at bounding box center [907, 510] width 182 height 19
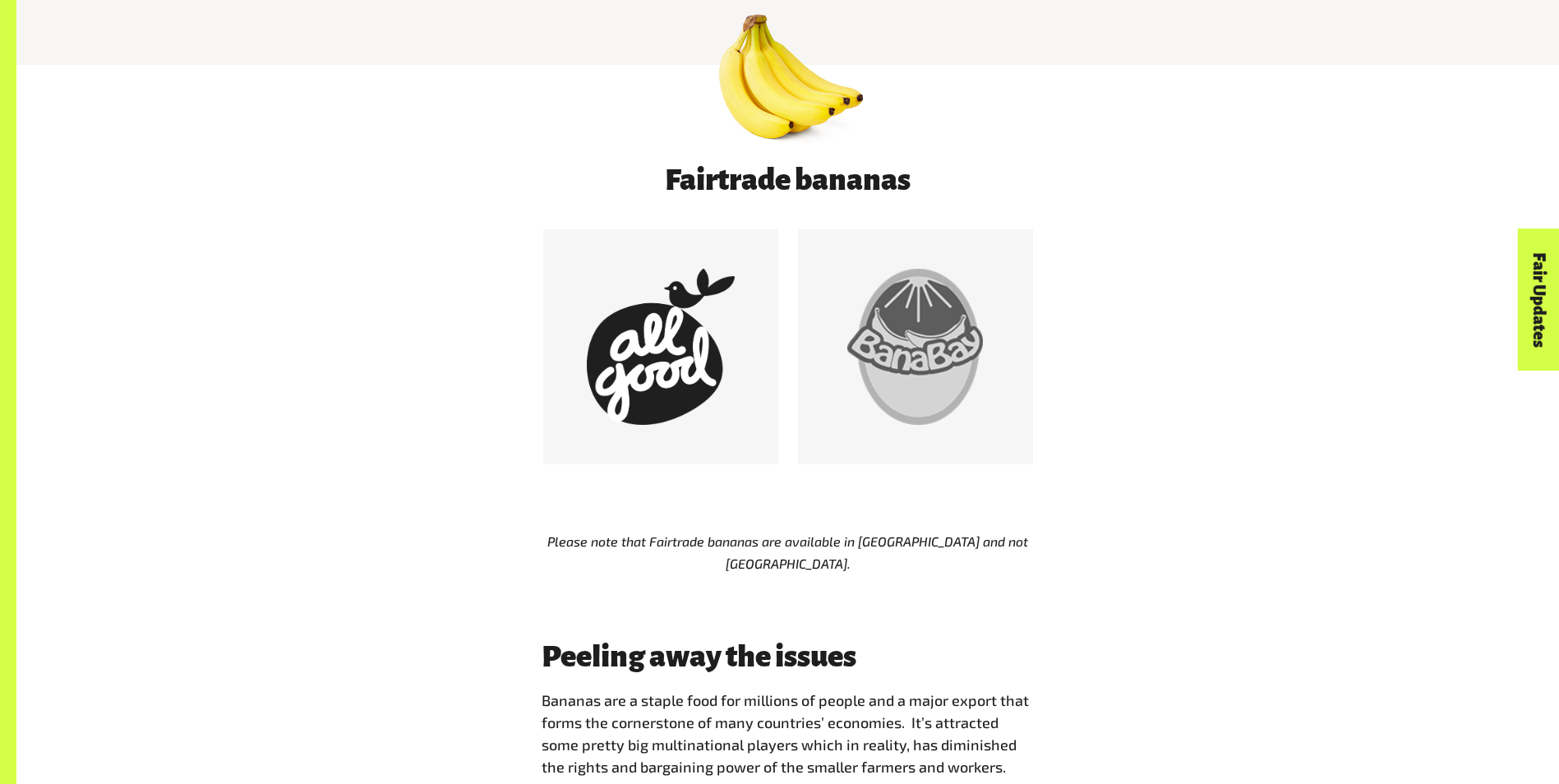
scroll to position [976, 0]
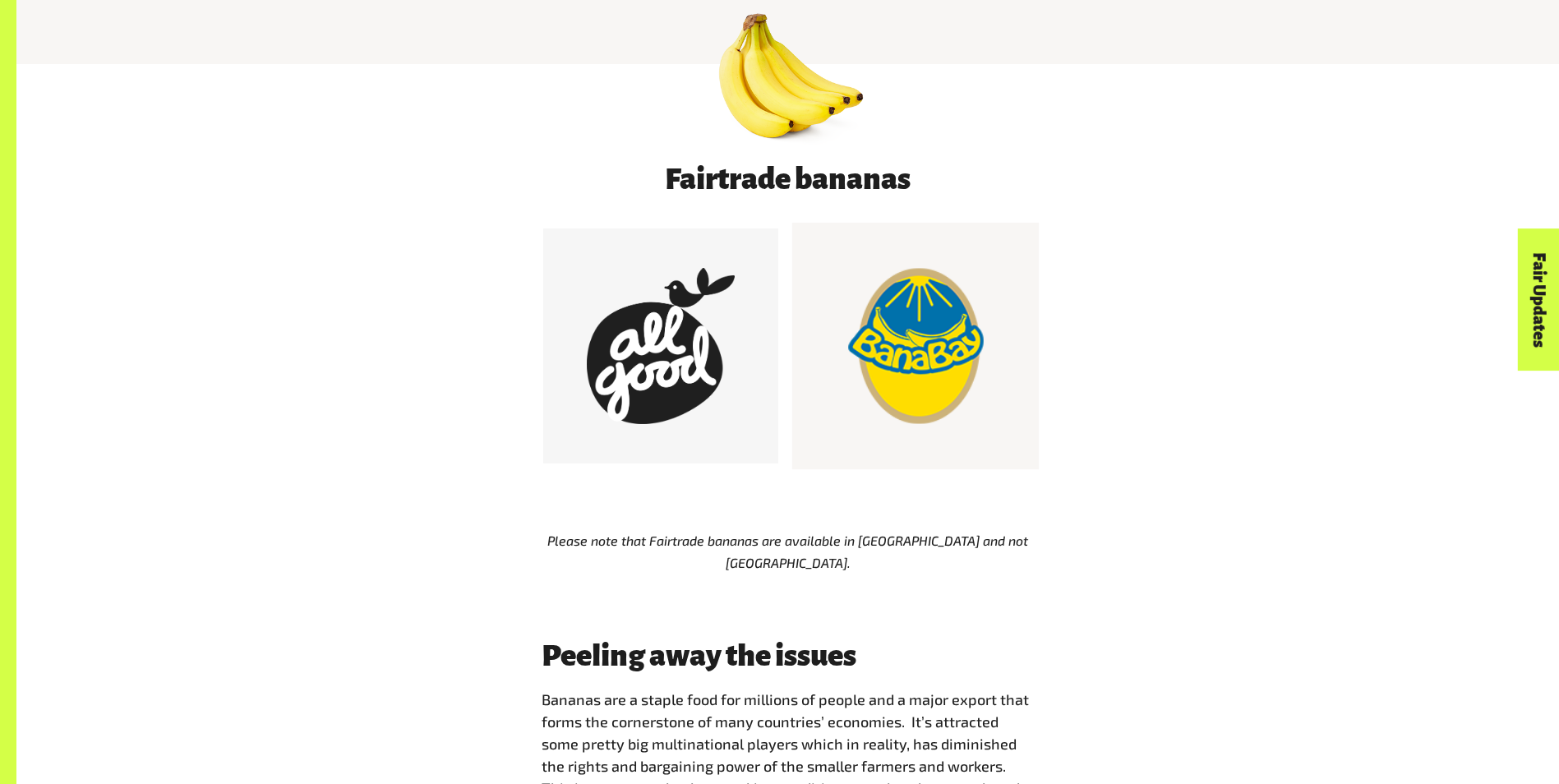
click at [917, 303] on div at bounding box center [916, 346] width 156 height 156
